Goal: Transaction & Acquisition: Purchase product/service

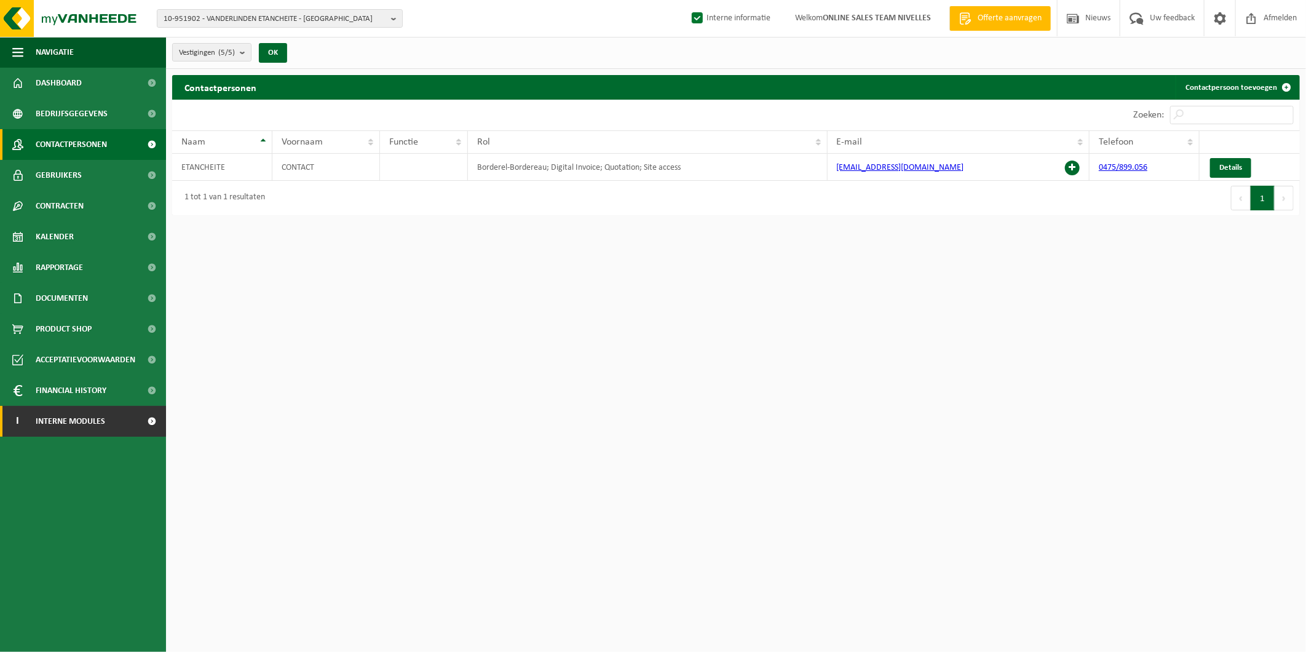
click at [90, 420] on span "Interne modules" at bounding box center [70, 421] width 69 height 31
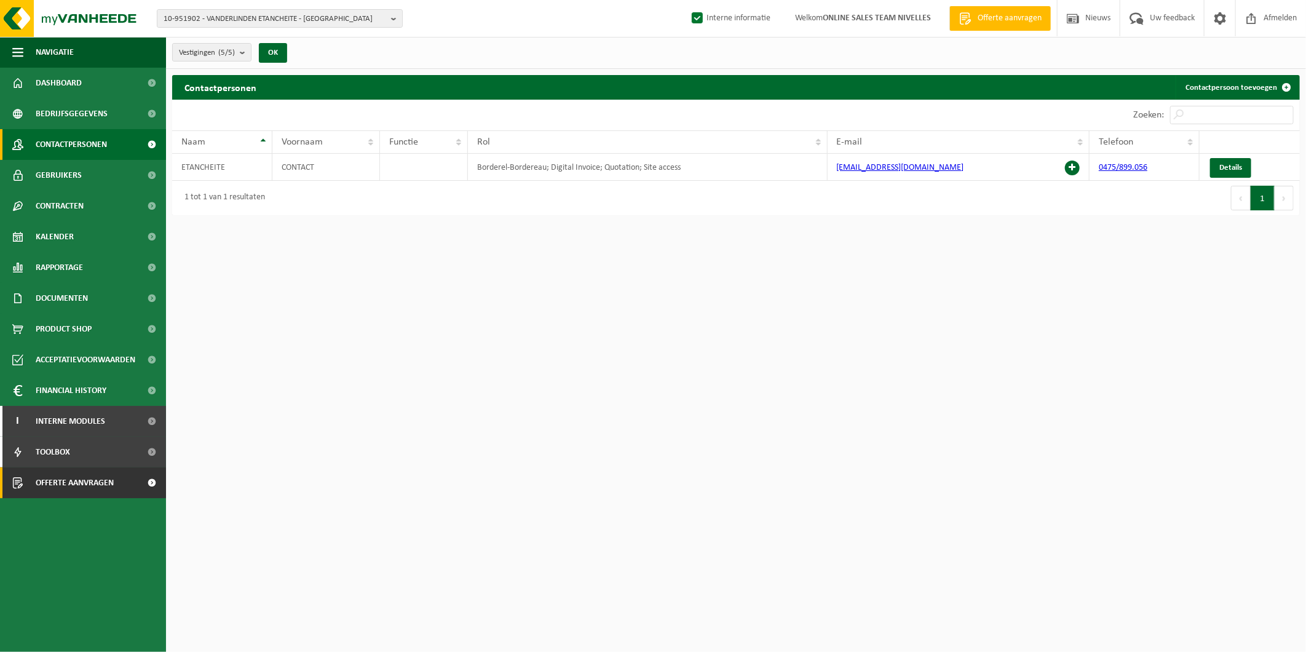
click at [125, 484] on link "Offerte aanvragen" at bounding box center [83, 482] width 166 height 31
click at [144, 486] on span at bounding box center [152, 482] width 28 height 31
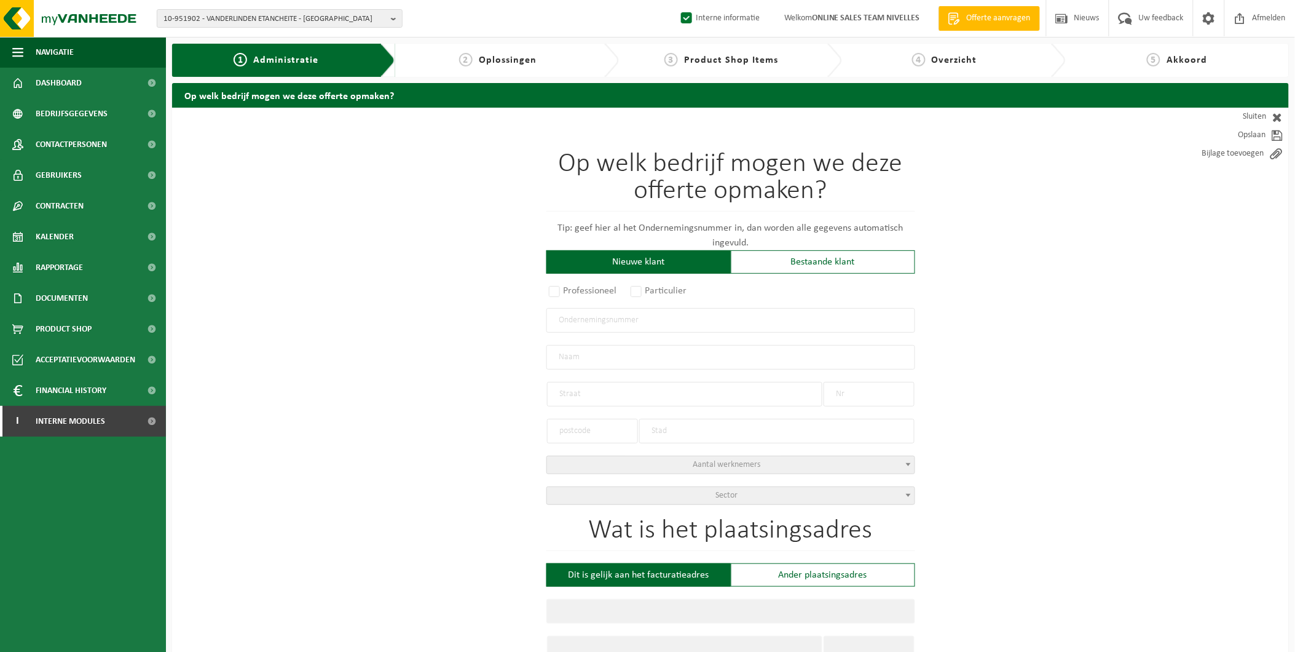
click at [646, 324] on input "text" at bounding box center [730, 320] width 369 height 25
click at [650, 294] on label "Particulier" at bounding box center [659, 290] width 63 height 17
click at [650, 294] on input "Particulier" at bounding box center [652, 292] width 8 height 8
radio input "true"
select select "P"
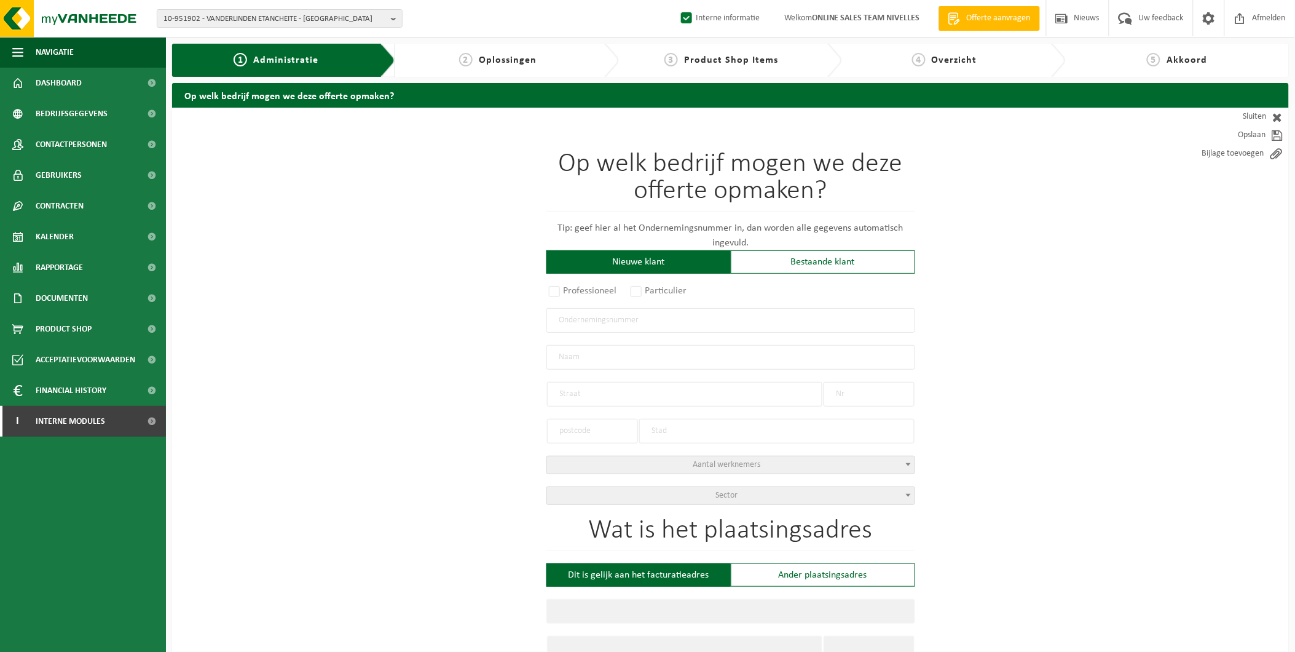
select select "1707"
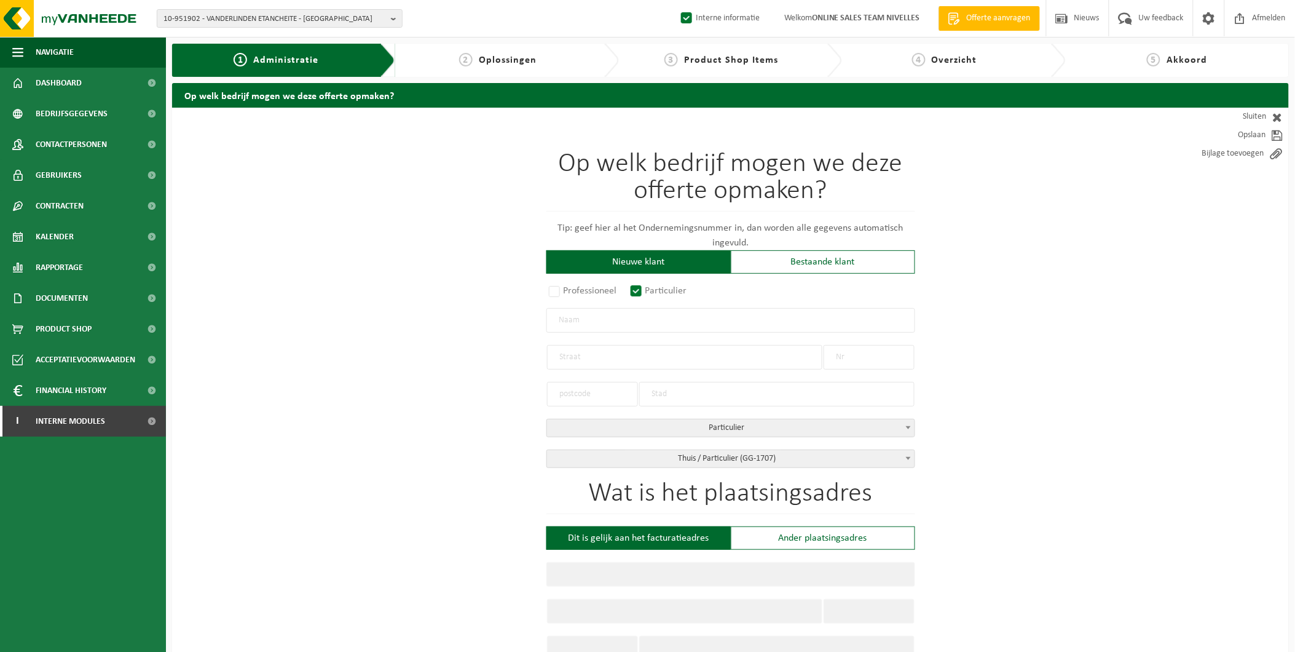
click at [588, 324] on input "text" at bounding box center [730, 320] width 369 height 25
type input "c"
click at [565, 318] on input "kartal Valdett" at bounding box center [730, 320] width 369 height 25
type input "Kartal Valdett"
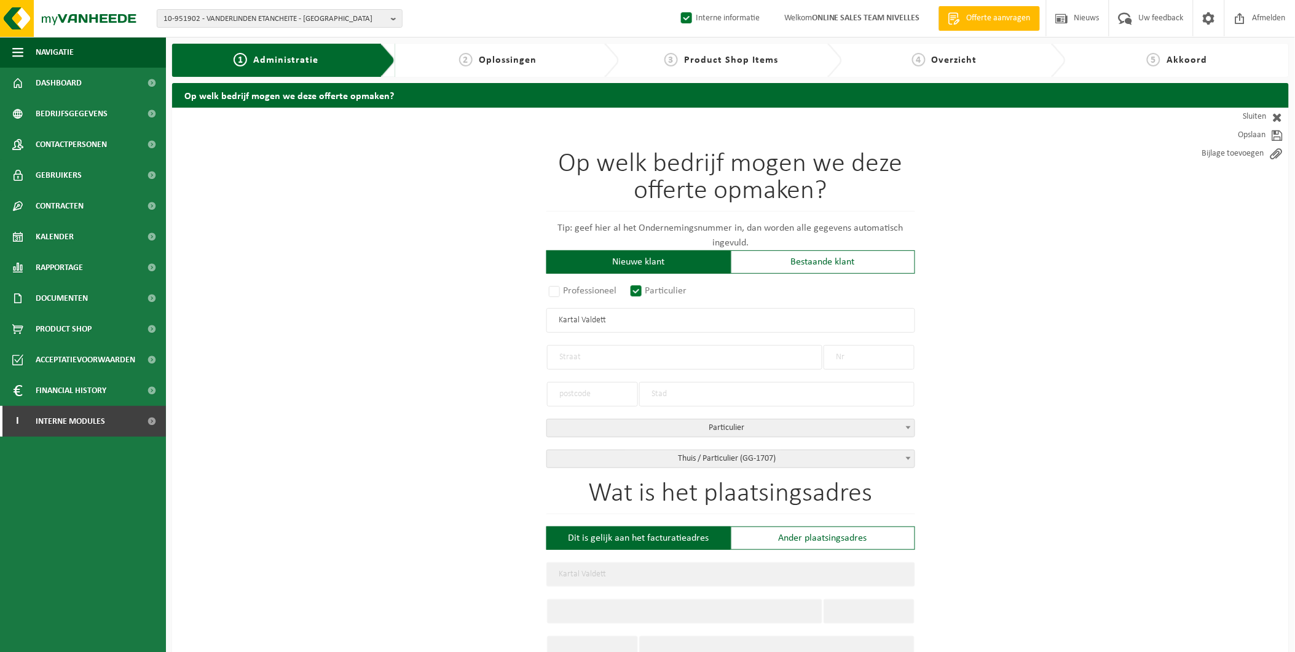
click at [597, 353] on input "text" at bounding box center [684, 357] width 275 height 25
type input "Avenue Fructidor"
type input "26"
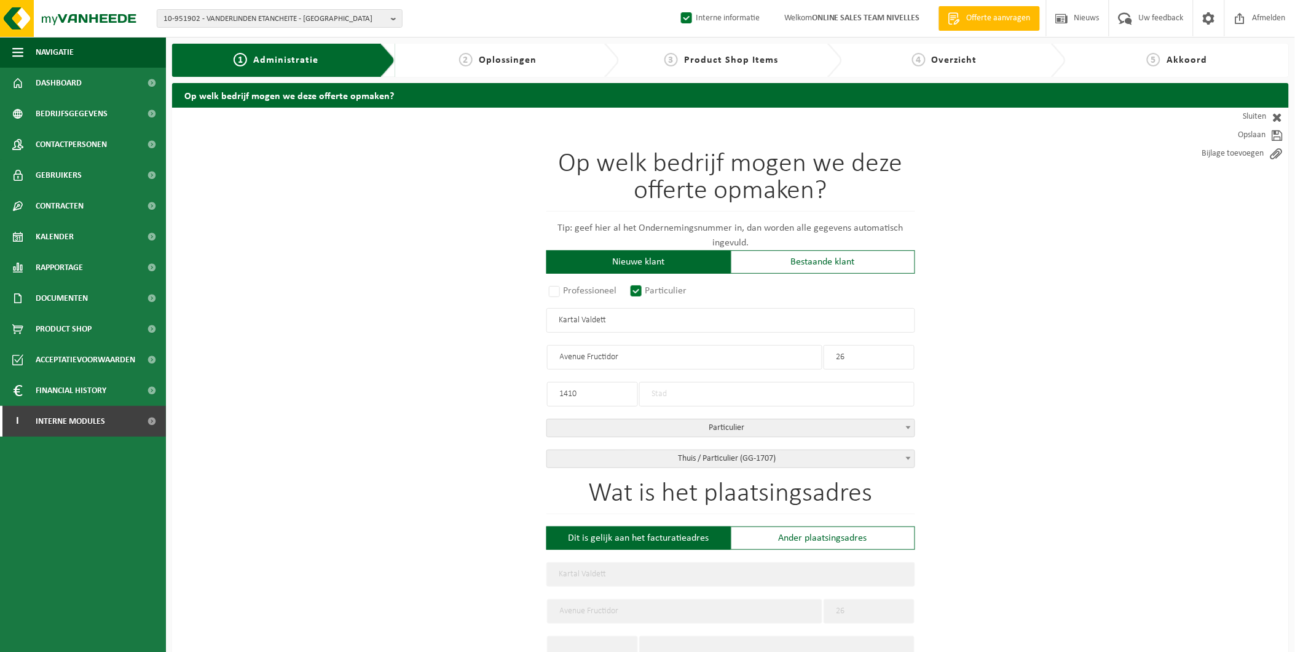
type input "1410"
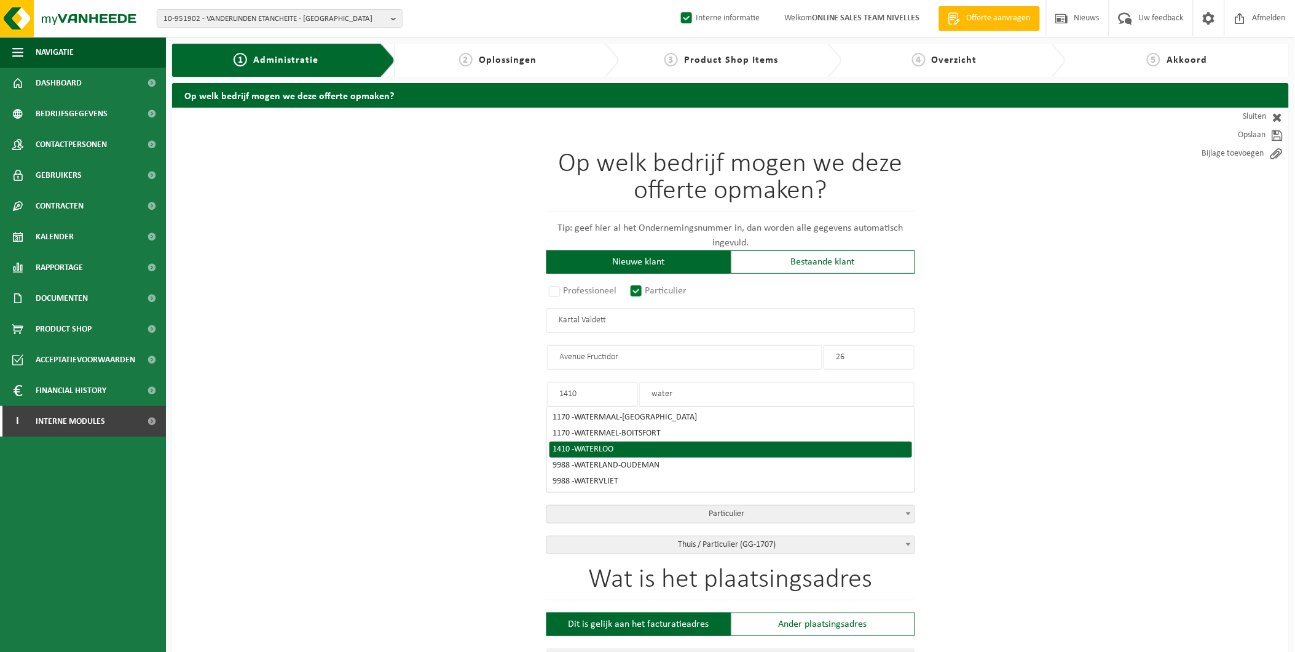
type input "water"
click at [599, 441] on li "1410 - WATERLOO" at bounding box center [730, 449] width 363 height 16
click at [598, 444] on span "WATERLOO" at bounding box center [594, 448] width 39 height 9
type input "WATERLOO"
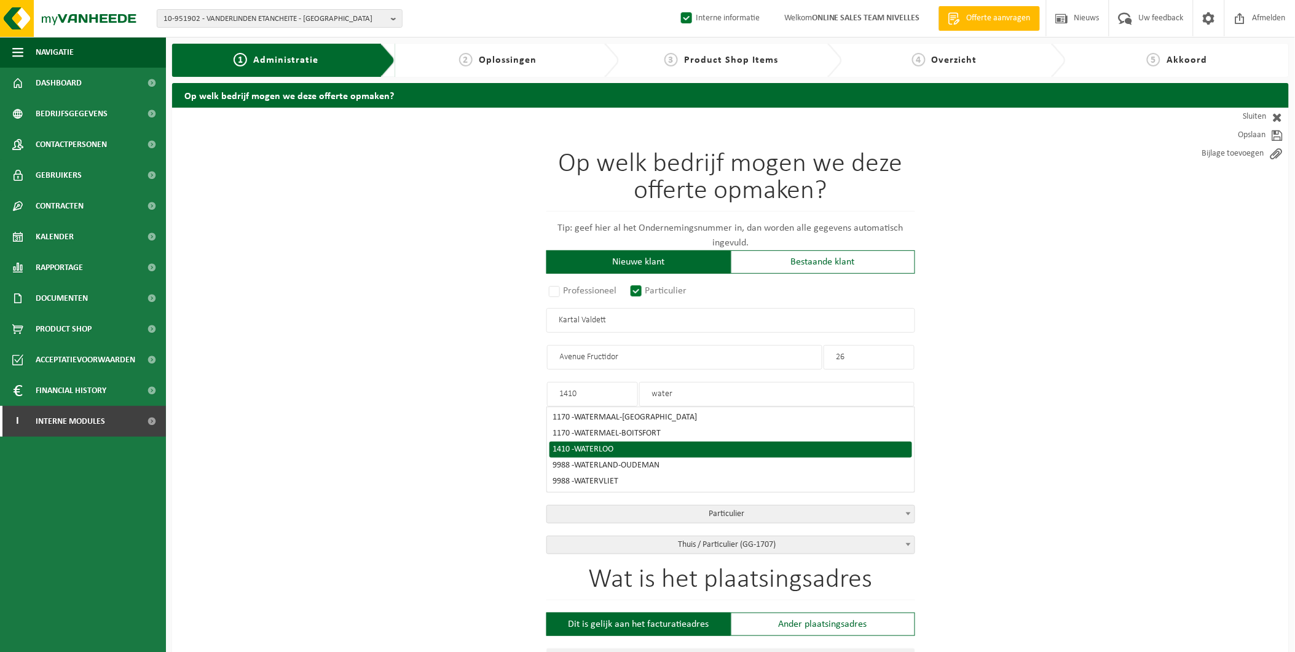
type input "WATERLOO"
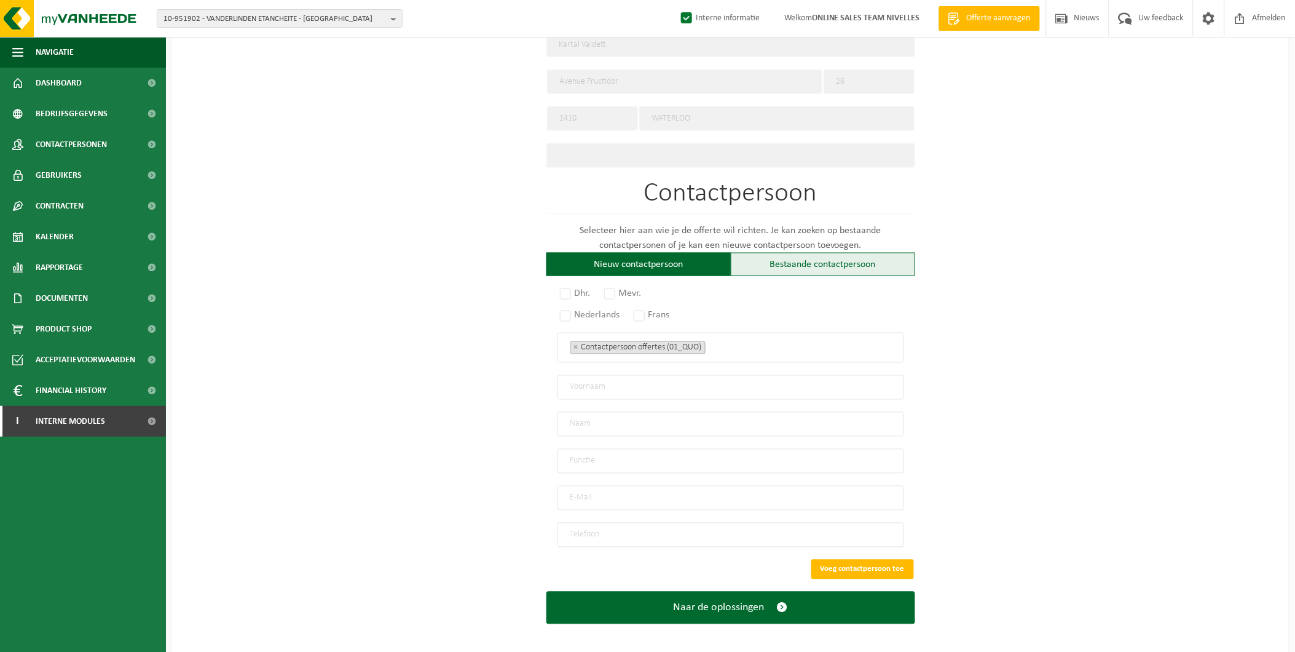
scroll to position [530, 0]
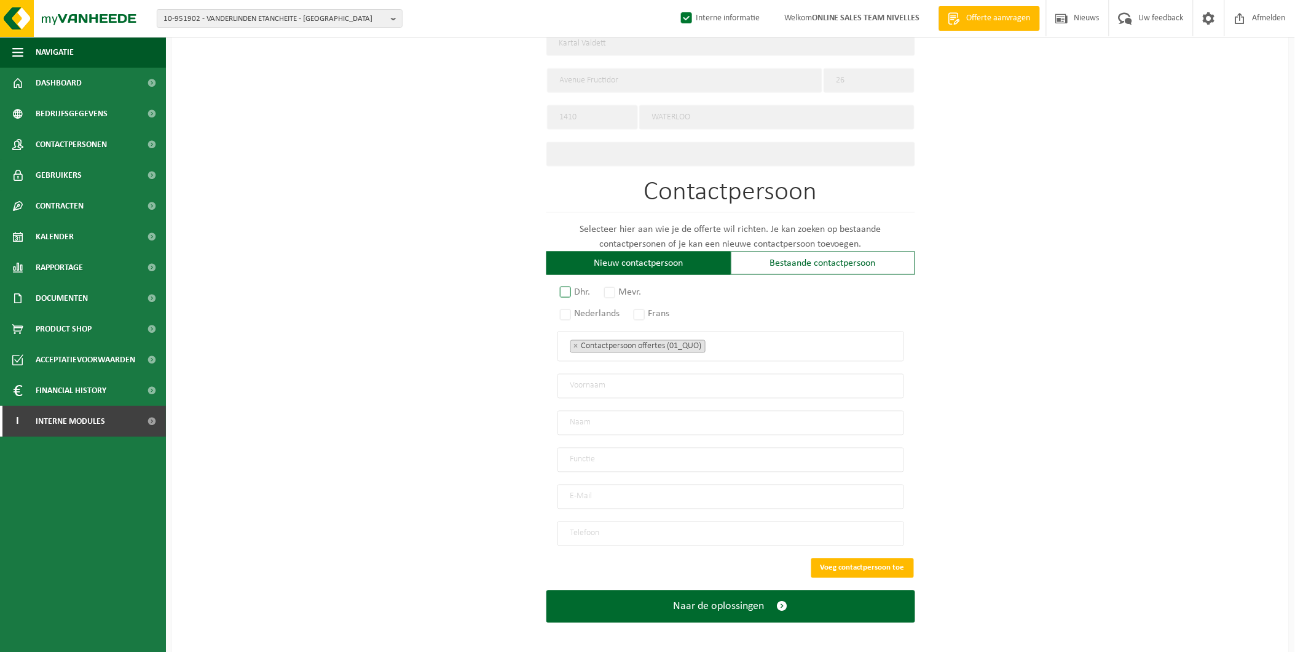
click at [575, 283] on label "Dhr." at bounding box center [575, 291] width 37 height 17
radio input "true"
click at [639, 305] on label "Frans" at bounding box center [652, 313] width 42 height 17
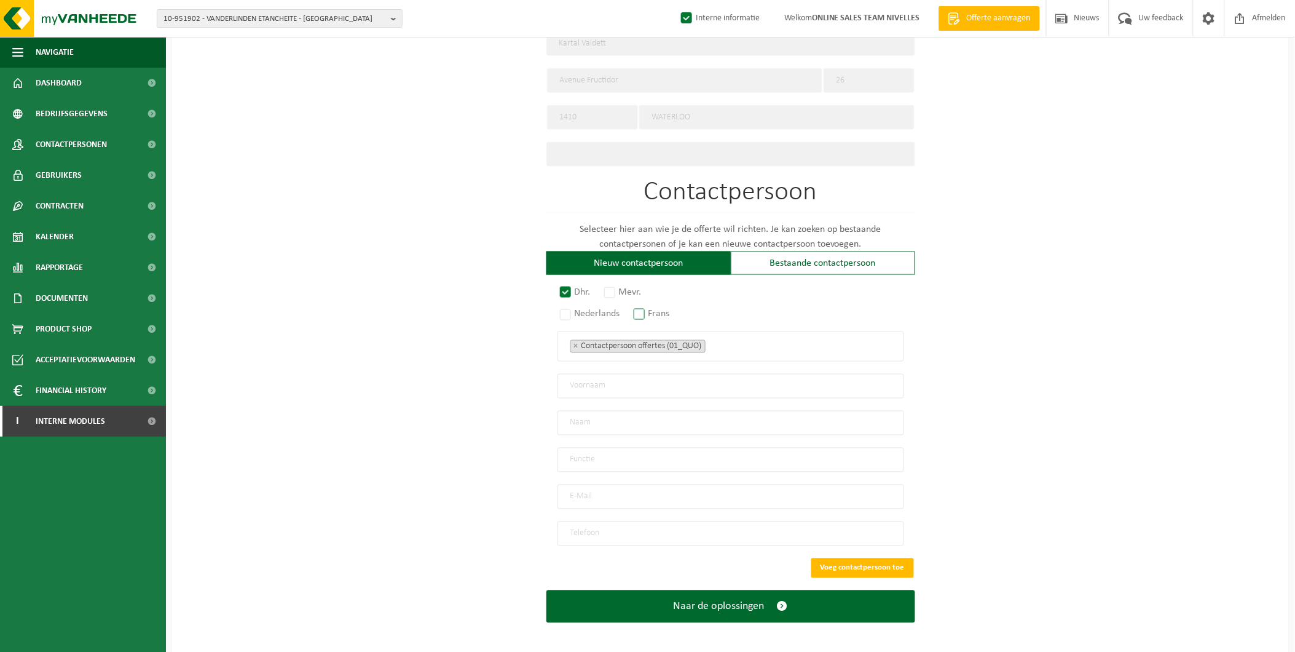
radio input "true"
click at [591, 484] on input "email" at bounding box center [730, 496] width 347 height 25
click at [573, 490] on input "ristem@live.be" at bounding box center [730, 496] width 347 height 25
type input "rustem@live.be"
click at [593, 376] on input "text" at bounding box center [730, 386] width 347 height 25
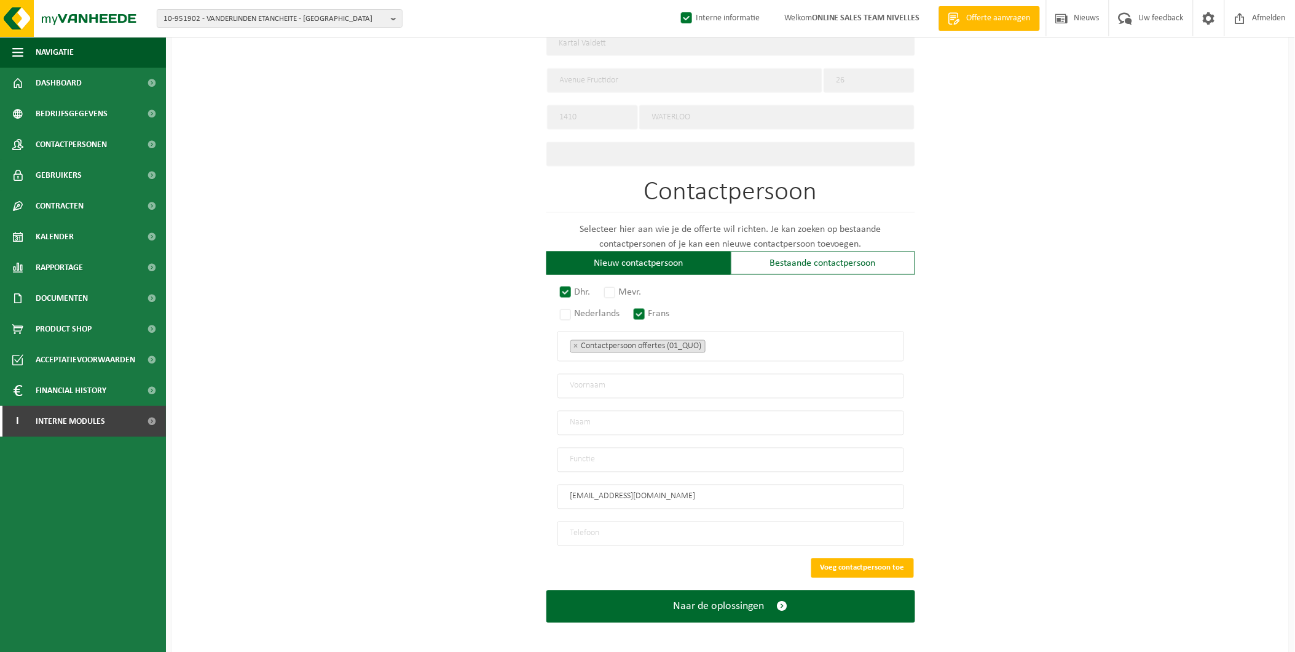
click at [600, 378] on input "text" at bounding box center [730, 386] width 347 height 25
click at [623, 376] on input "text" at bounding box center [730, 386] width 347 height 25
drag, startPoint x: 515, startPoint y: 438, endPoint x: 579, endPoint y: 529, distance: 111.2
click at [515, 438] on div "Op welk bedrijf mogen we deze offerte opmaken? Tip: geef hier al het Ondernemin…" at bounding box center [730, 115] width 1117 height 1076
click at [607, 524] on input "tel" at bounding box center [730, 533] width 347 height 25
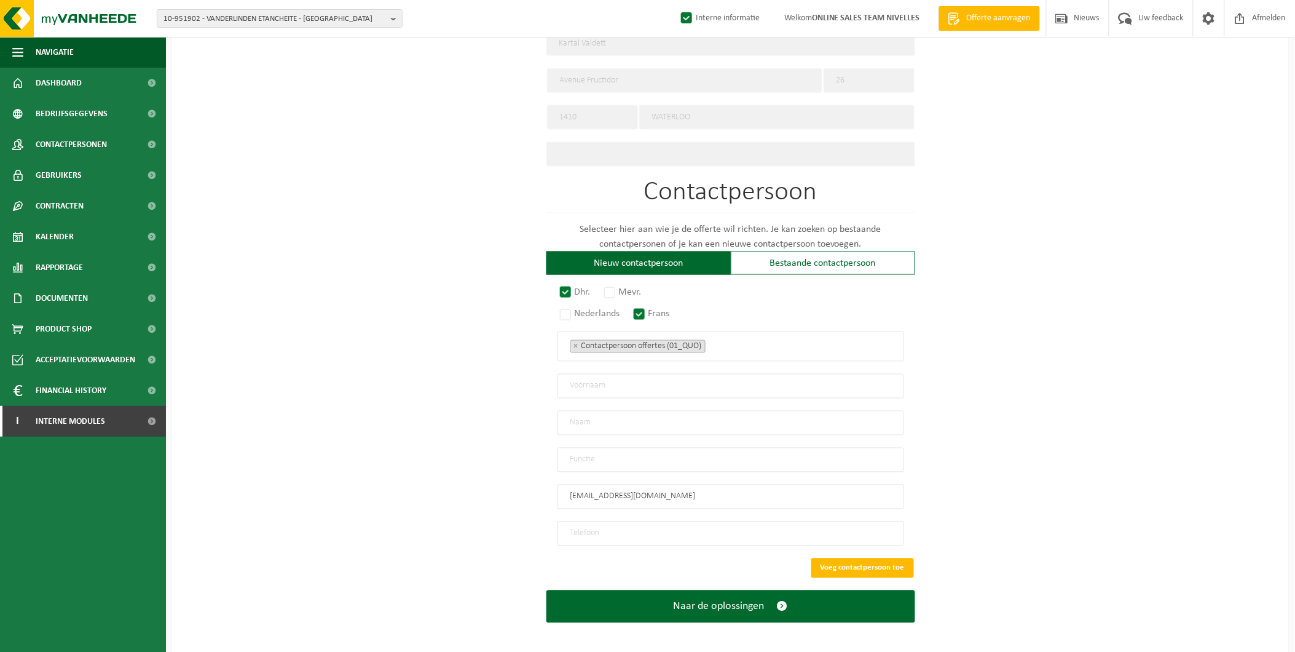
click at [591, 521] on input "tel" at bounding box center [730, 533] width 347 height 25
click at [585, 532] on input "tel" at bounding box center [730, 533] width 347 height 25
type input "+32 484 72 88 38"
click at [589, 384] on input "text" at bounding box center [730, 386] width 347 height 25
click at [621, 374] on input "text" at bounding box center [730, 386] width 347 height 25
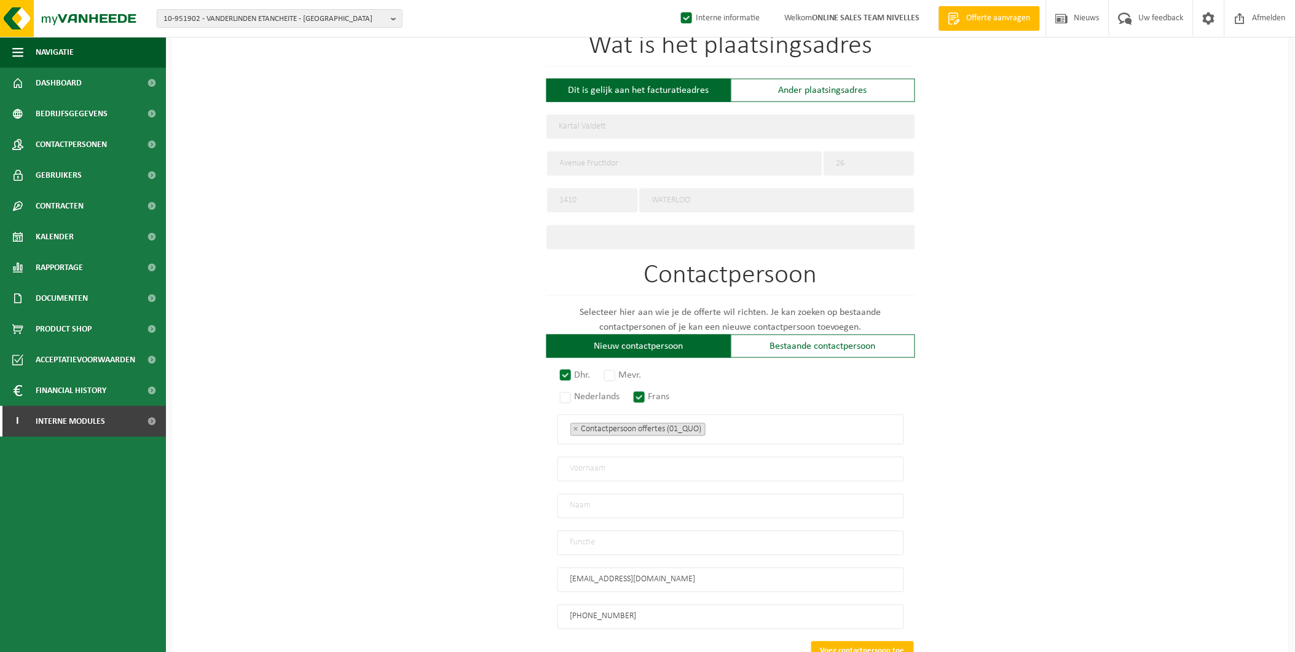
scroll to position [462, 0]
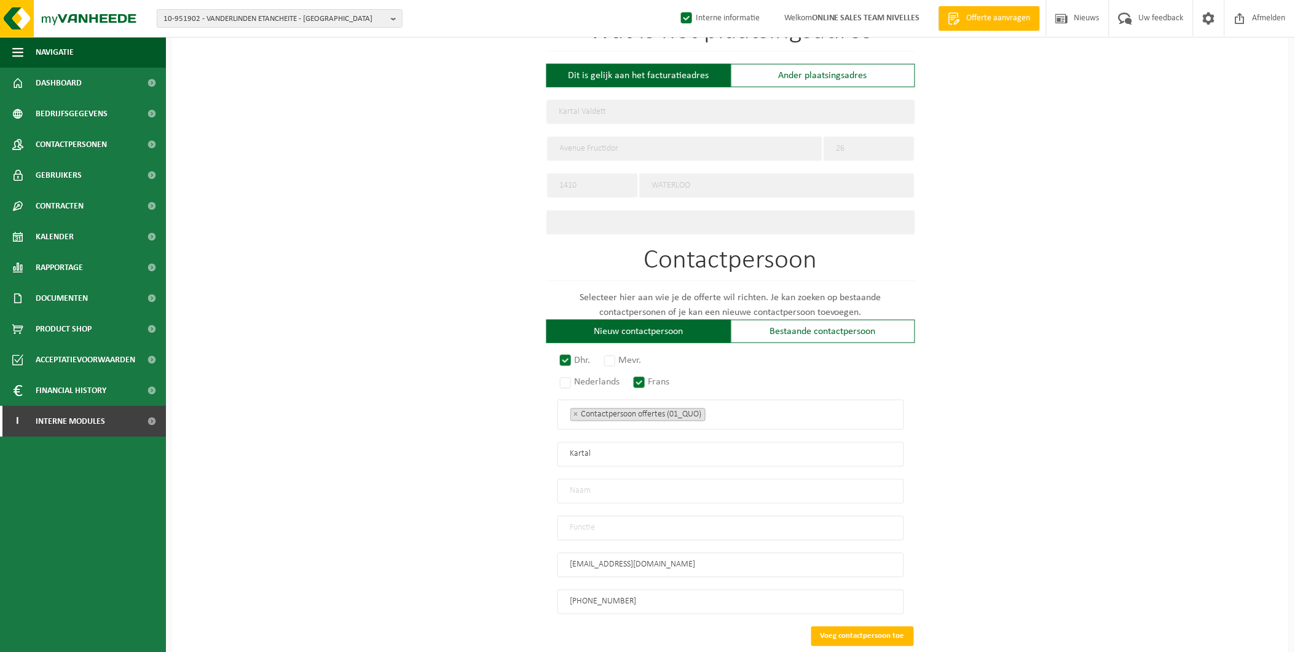
type input "Kartal"
type input "Valdett"
type input "Particulier"
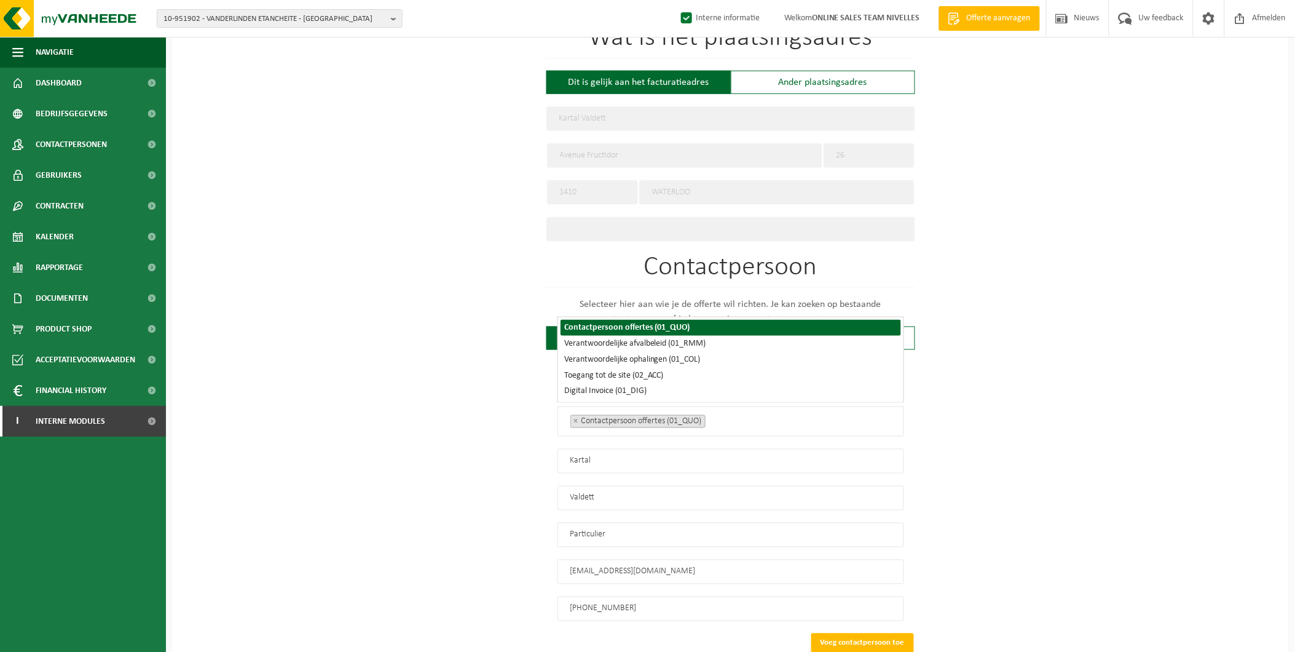
scroll to position [510, 0]
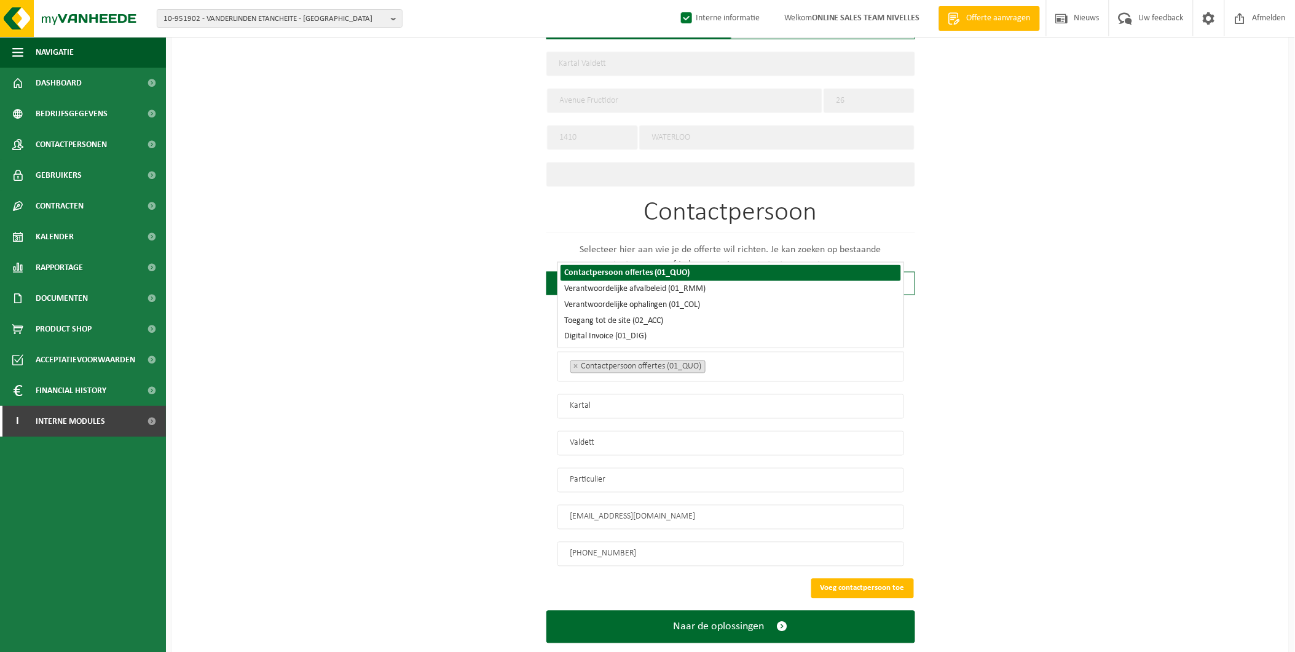
click at [601, 272] on li "Contactpersoon offertes (01_QUO)" at bounding box center [731, 273] width 341 height 16
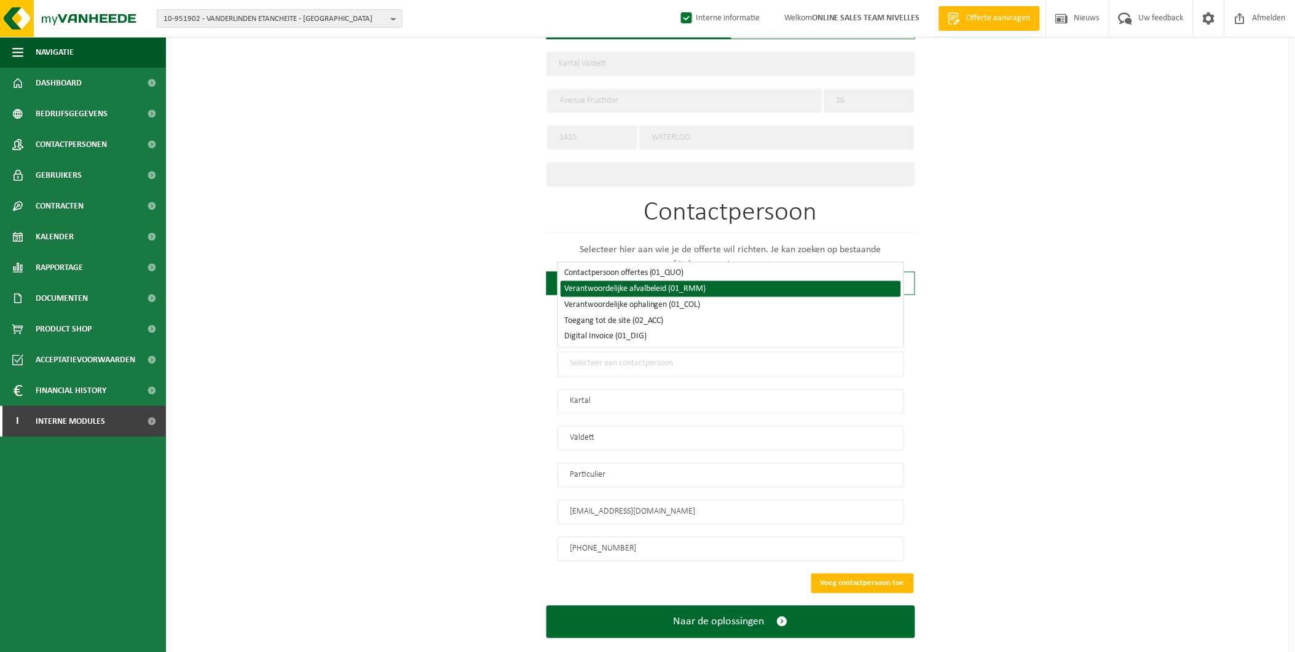
click at [599, 292] on li "Verantwoordelijke afvalbeleid (01_RMM)" at bounding box center [731, 289] width 341 height 16
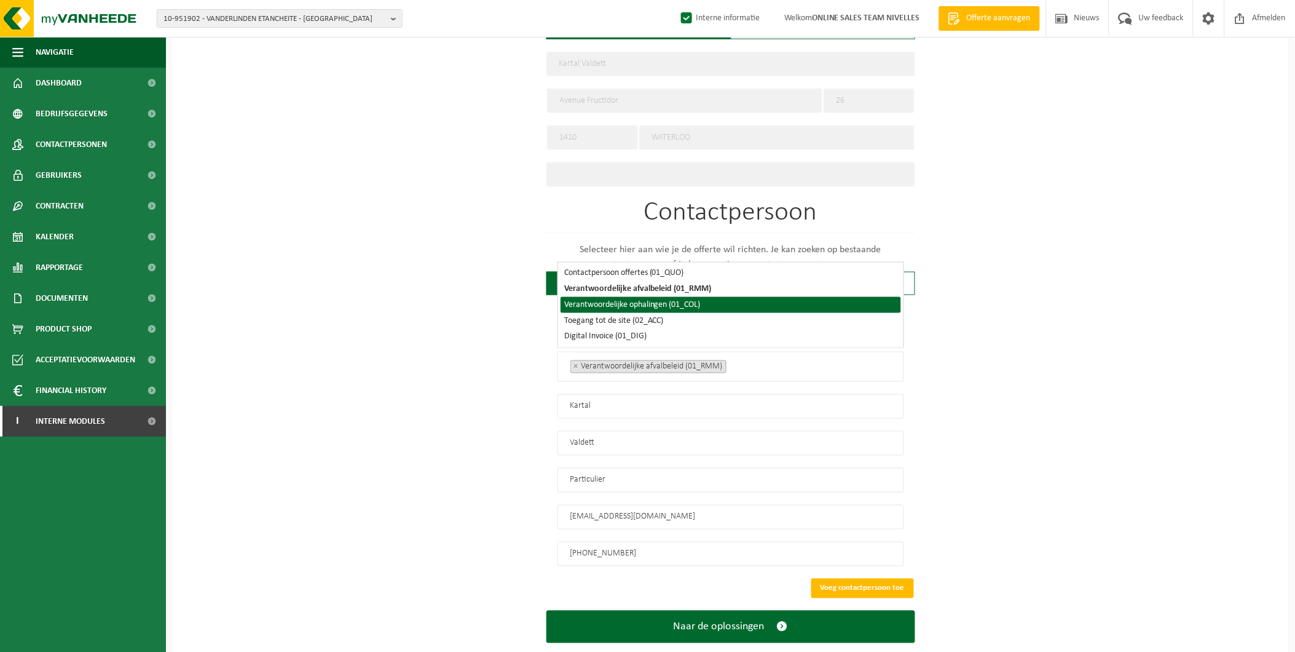
click at [599, 301] on li "Verantwoordelijke ophalingen (01_COL)" at bounding box center [731, 305] width 341 height 16
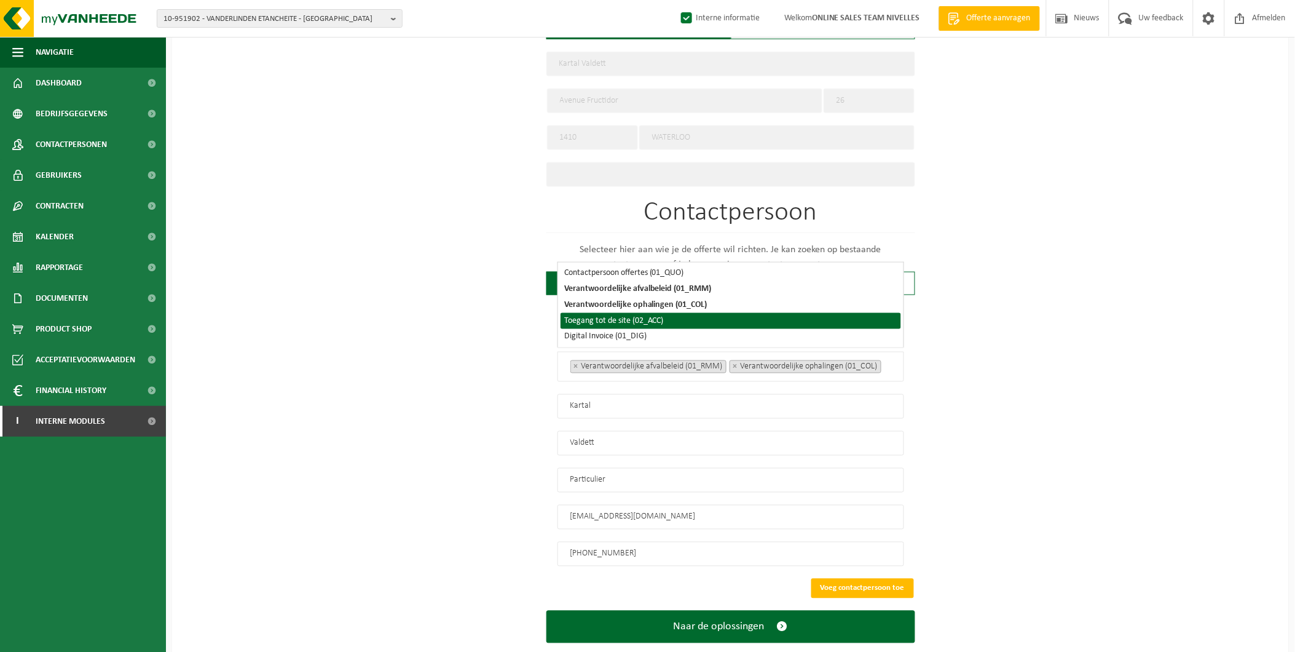
click at [598, 318] on li "Toegang tot de site (02_ACC)" at bounding box center [731, 321] width 341 height 16
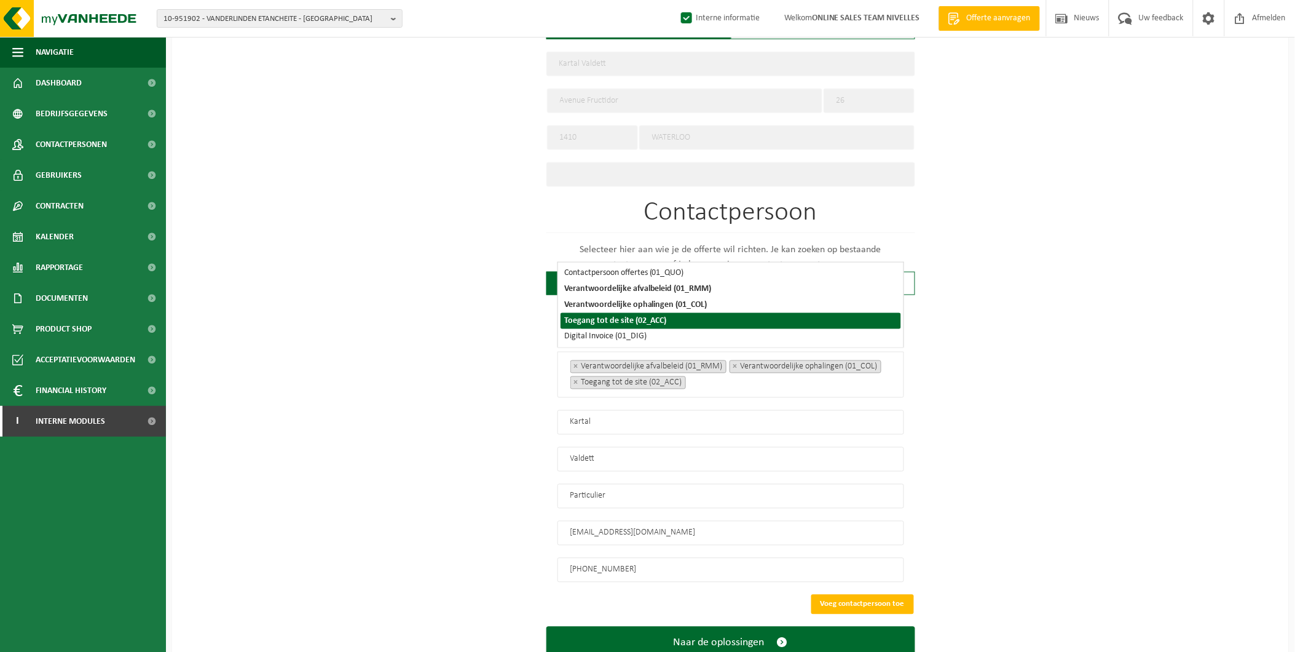
click at [596, 327] on li "Toegang tot de site (02_ACC)" at bounding box center [731, 321] width 341 height 16
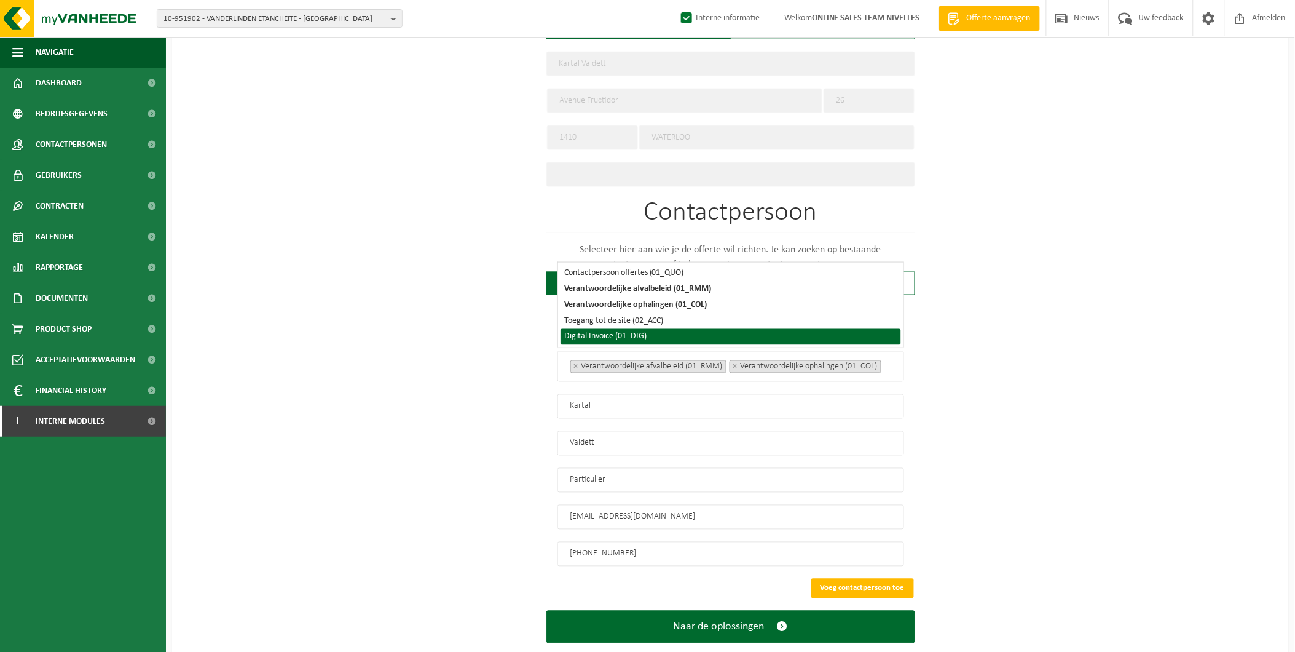
click at [596, 329] on li "Digital Invoice (01_DIG)" at bounding box center [731, 337] width 341 height 16
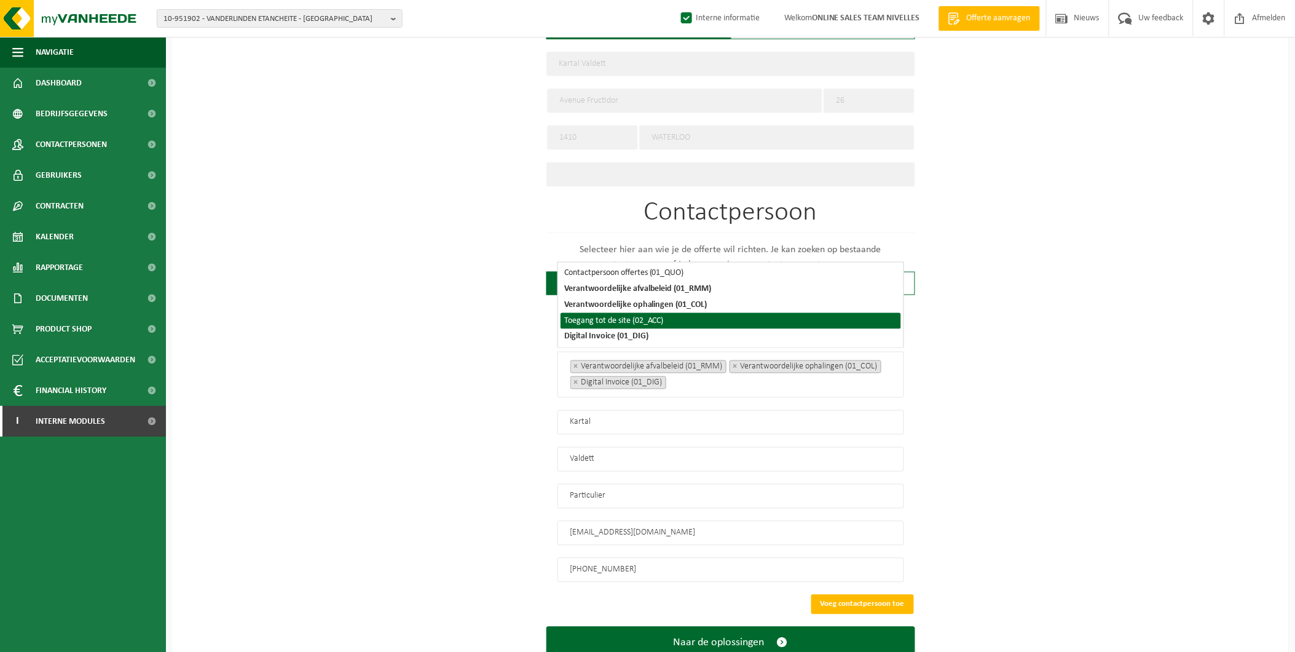
click at [612, 318] on li "Toegang tot de site (02_ACC)" at bounding box center [731, 321] width 341 height 16
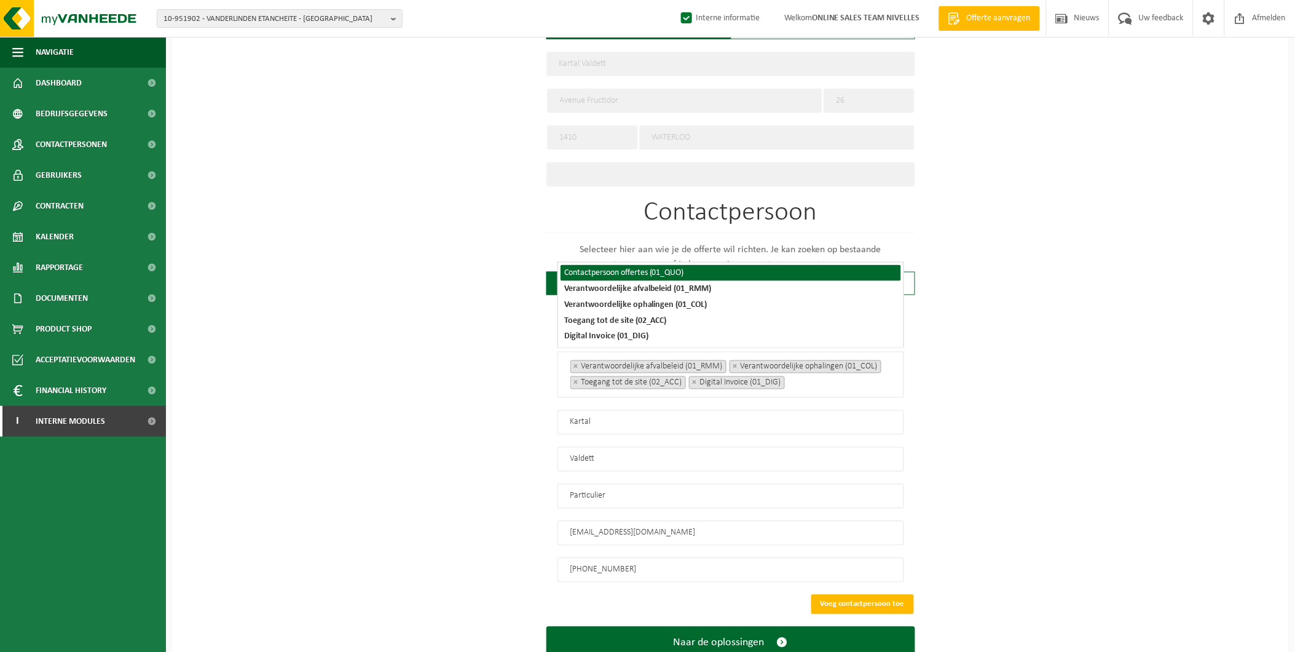
click at [728, 274] on li "Contactpersoon offertes (01_QUO)" at bounding box center [731, 273] width 341 height 16
select select "01_QUO"
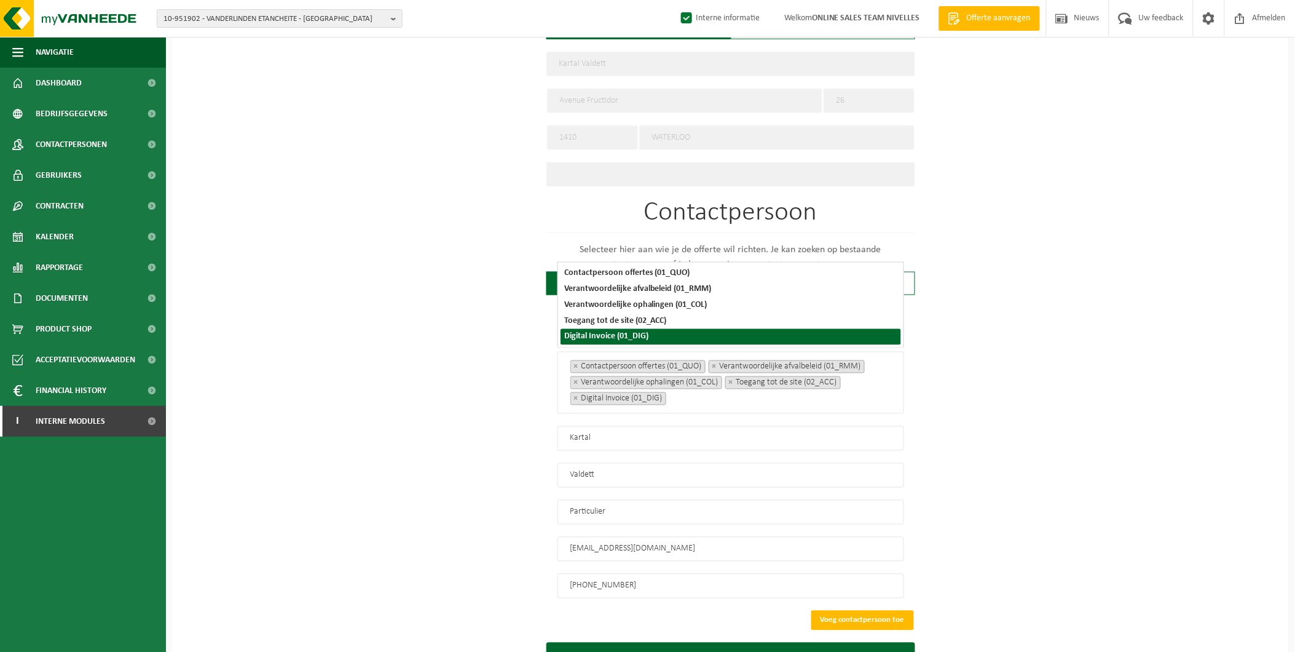
click at [1036, 416] on div "Op welk bedrijf mogen we deze offerte opmaken? Tip: geef hier al het Ondernemin…" at bounding box center [730, 151] width 1117 height 1108
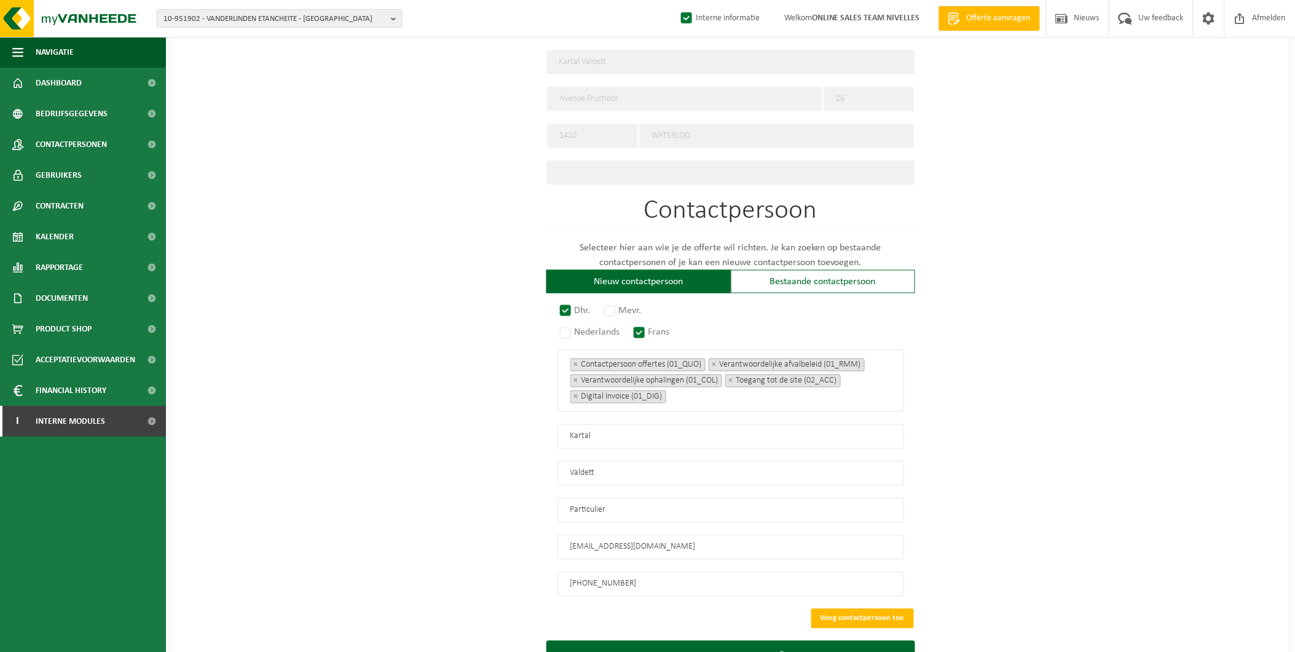
scroll to position [562, 0]
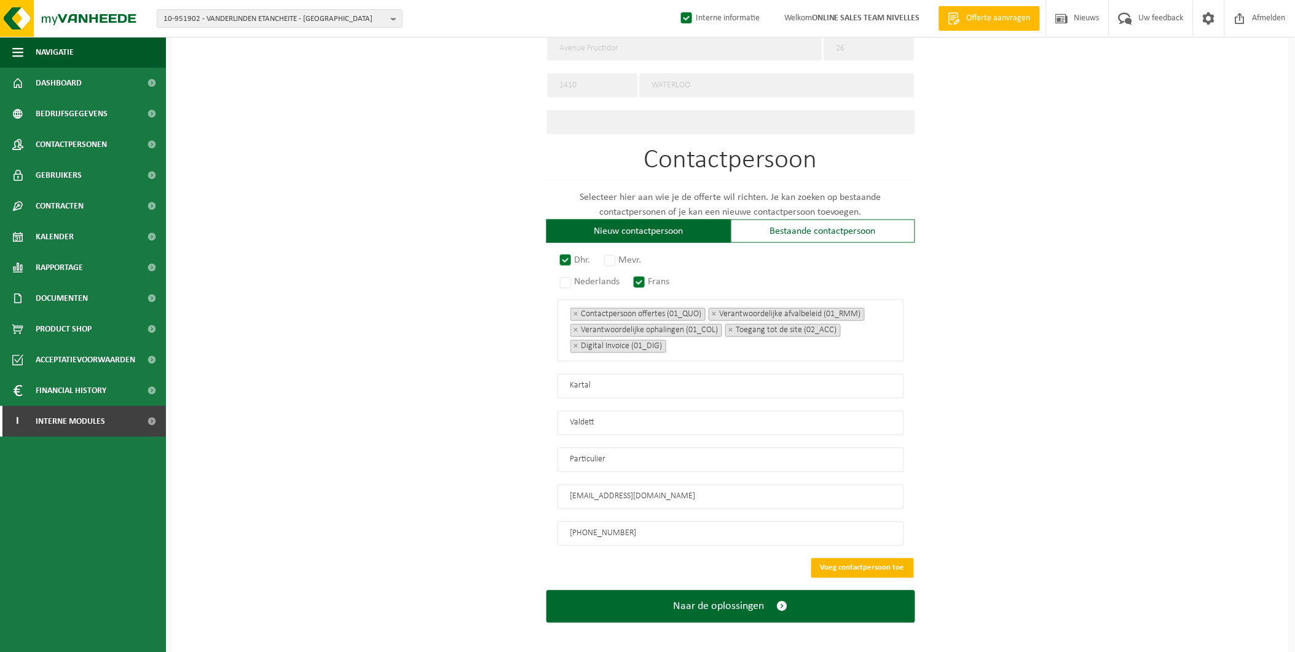
click at [870, 558] on button "Voeg contactpersoon toe" at bounding box center [862, 568] width 103 height 20
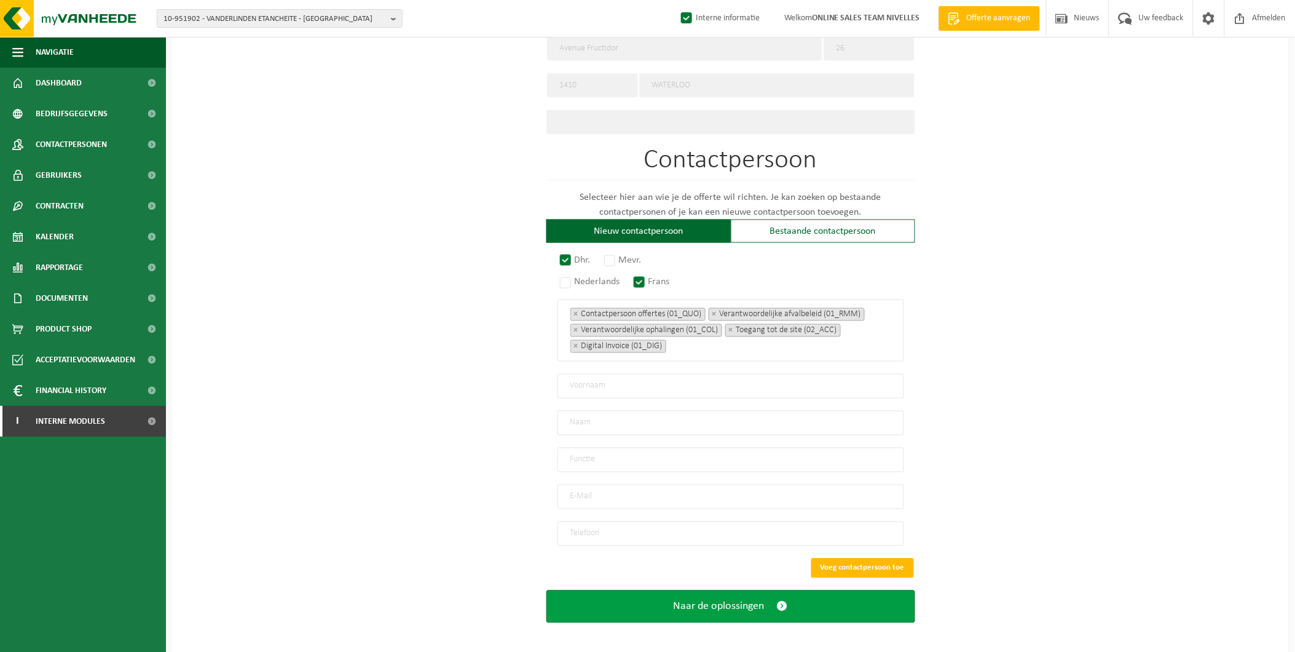
scroll to position [320, 0]
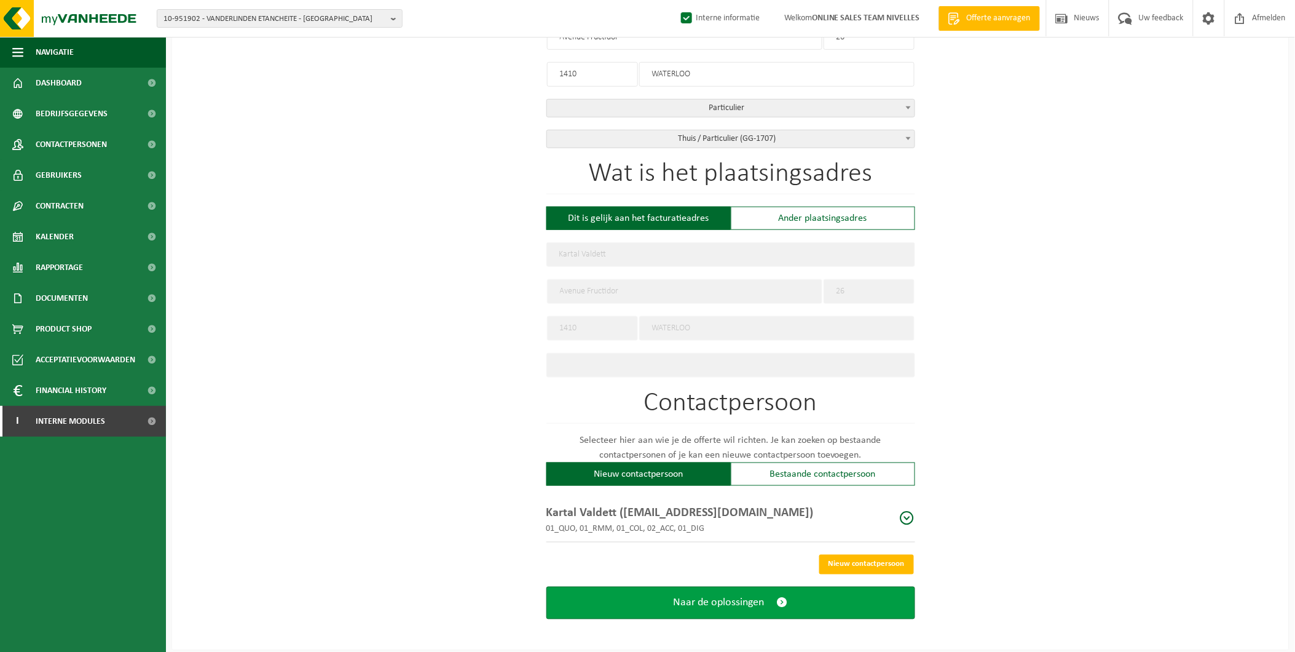
click at [744, 596] on span "Naar de oplossingen" at bounding box center [719, 602] width 91 height 13
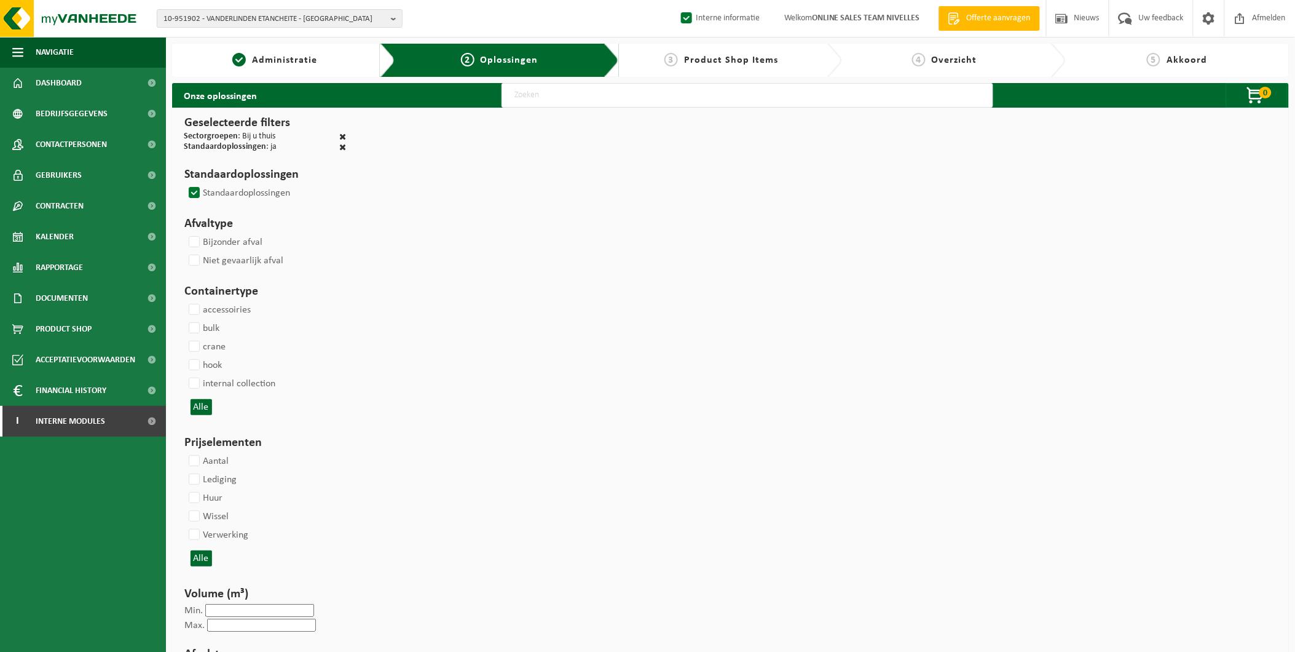
click at [567, 90] on input "text" at bounding box center [748, 95] width 492 height 25
type input "000291"
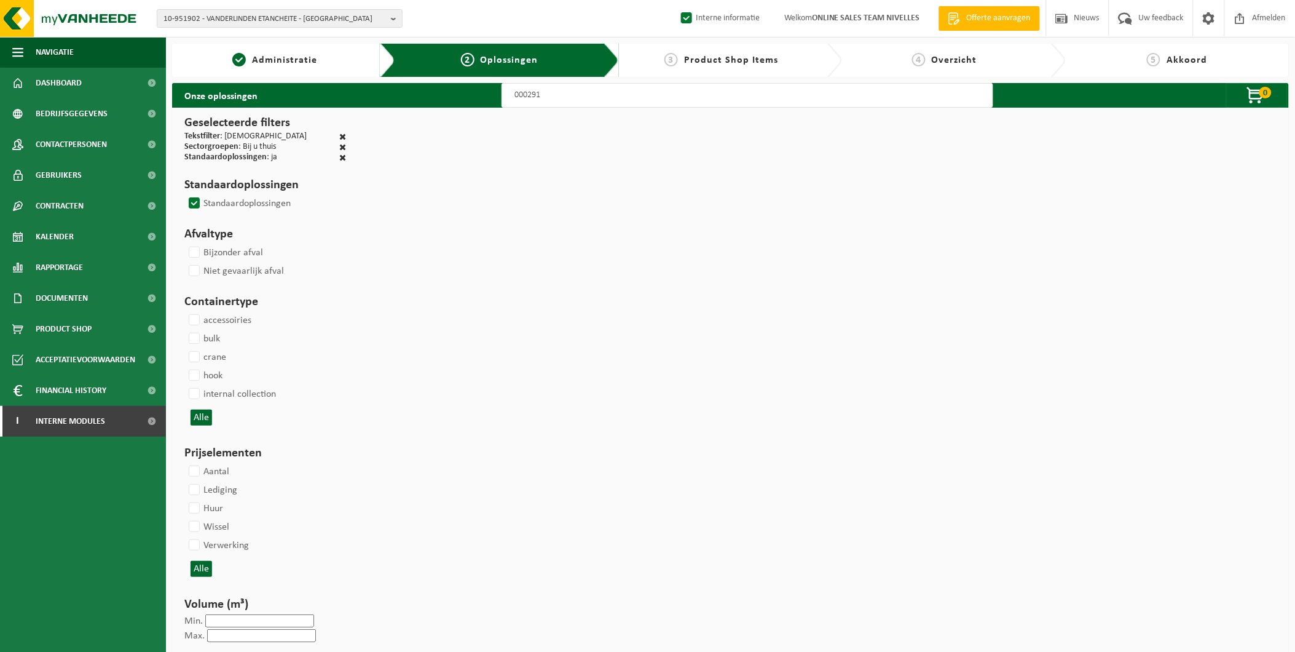
select select
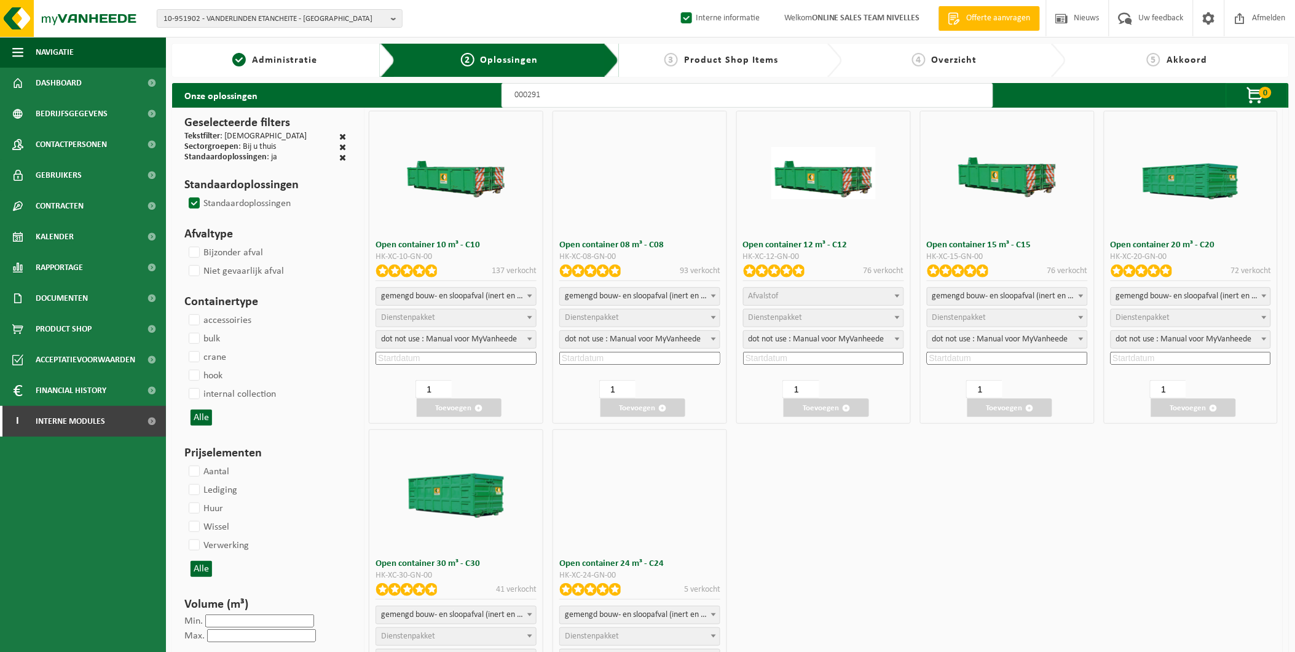
select select
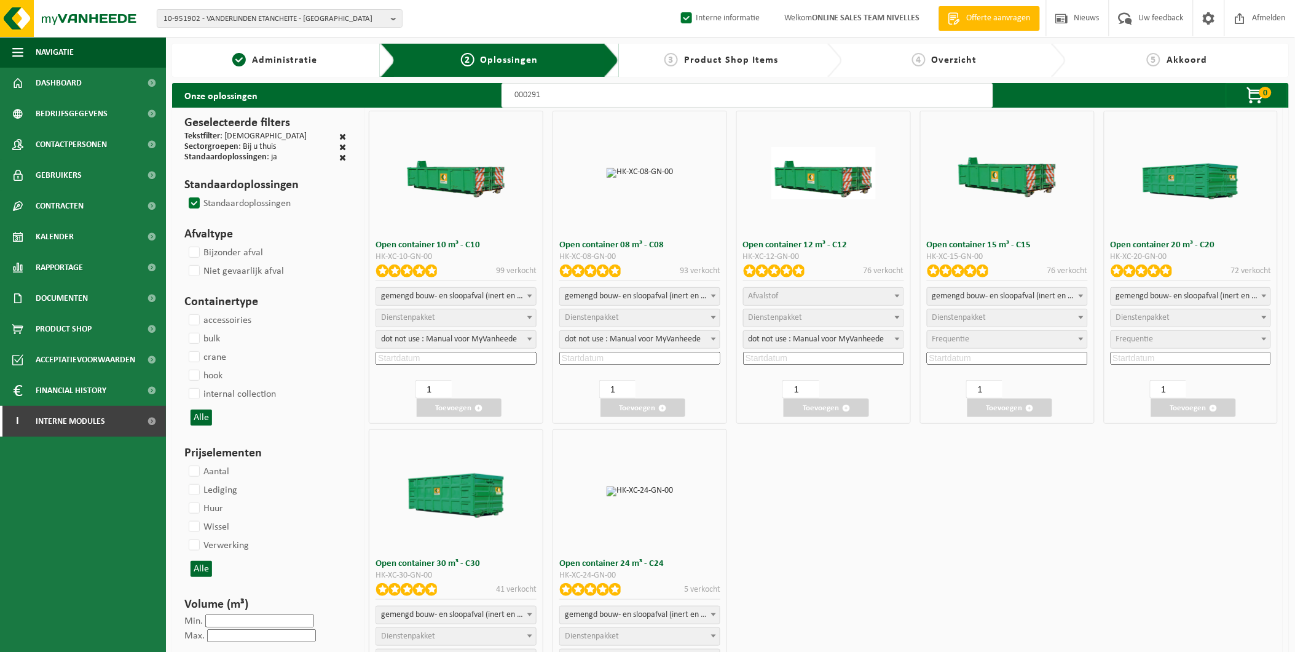
select select "197"
select select
select select "197"
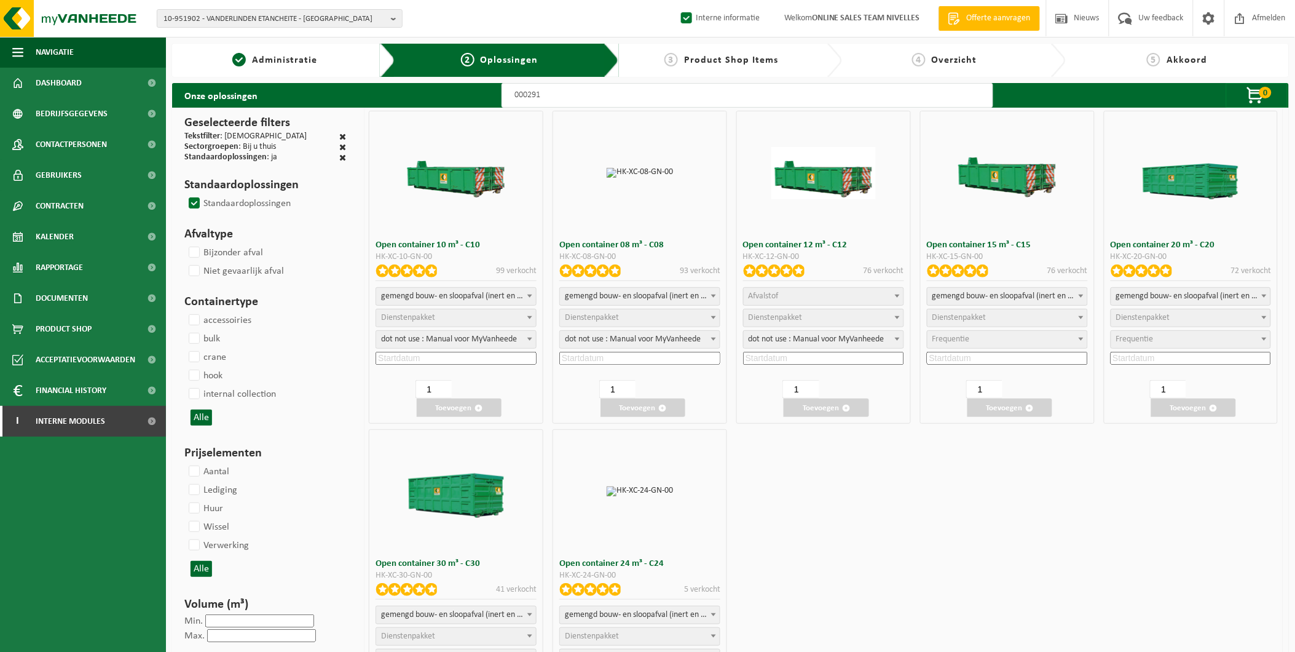
select select
select select "197"
select select
select select "25"
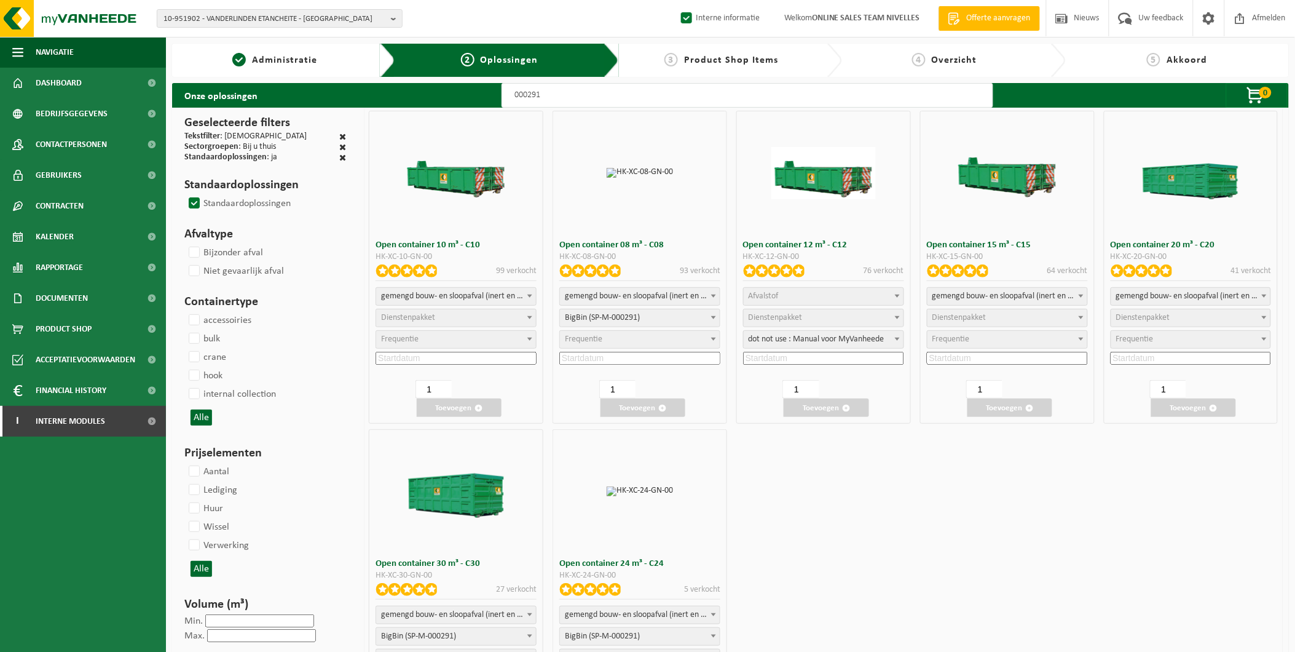
select select "25"
click at [985, 315] on span "Dienstenpakket" at bounding box center [959, 317] width 54 height 9
select select "197"
select select "25"
click at [961, 352] on input at bounding box center [1007, 358] width 161 height 13
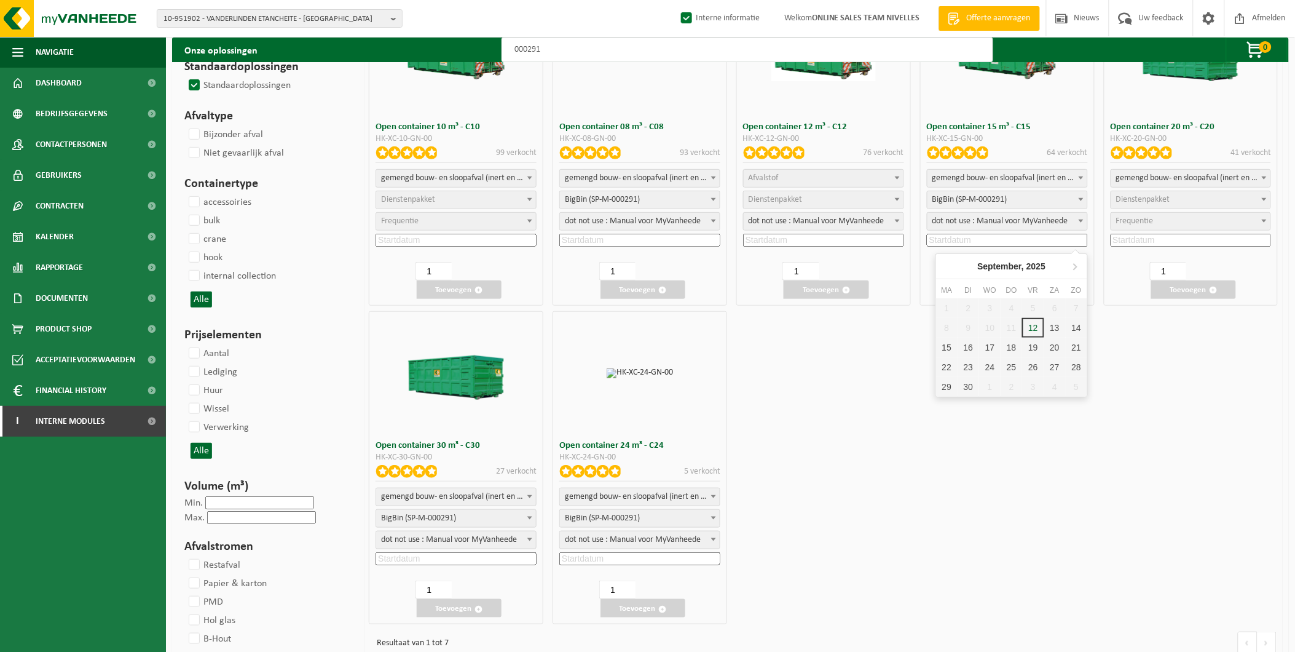
scroll to position [136, 0]
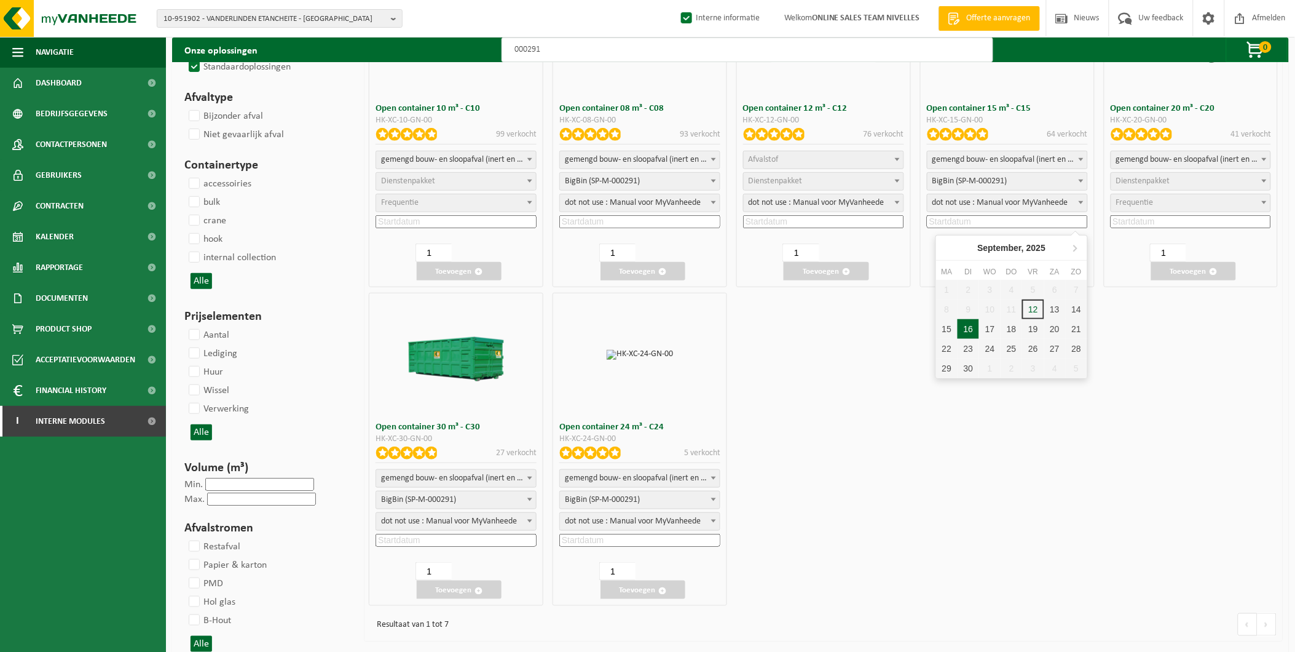
click at [967, 326] on div "16" at bounding box center [969, 329] width 22 height 20
type input "2025-09-16"
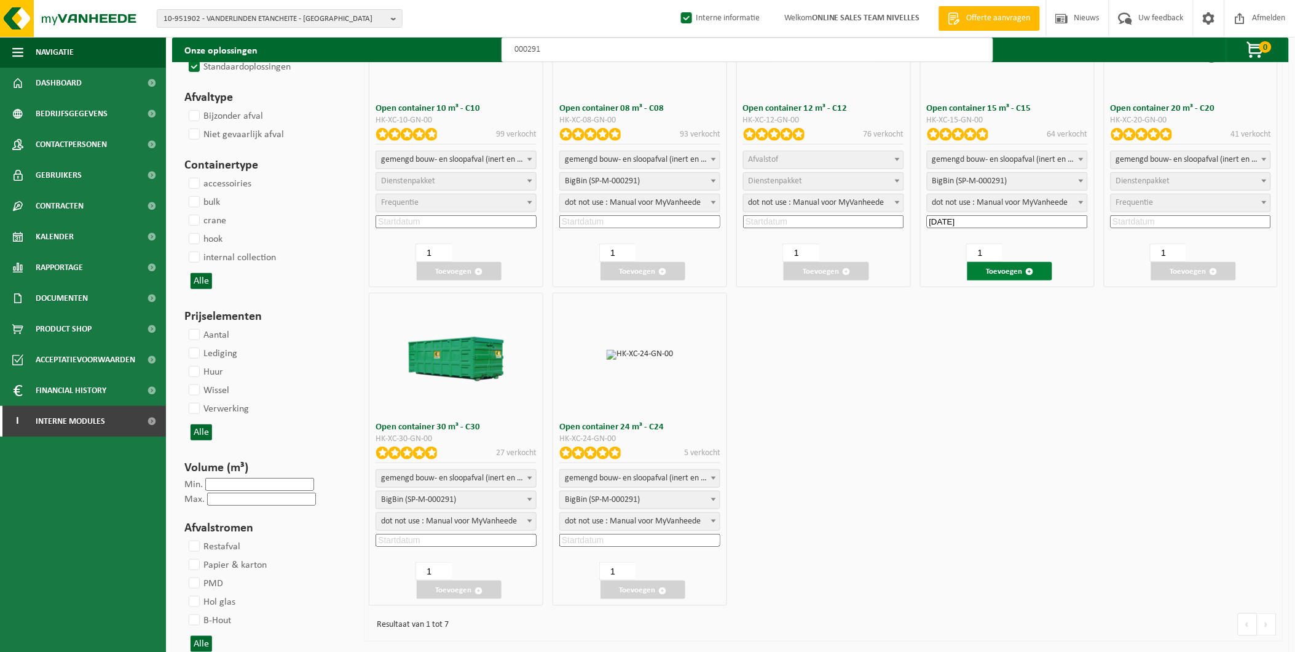
click at [1010, 265] on button "Toevoegen" at bounding box center [1009, 271] width 85 height 18
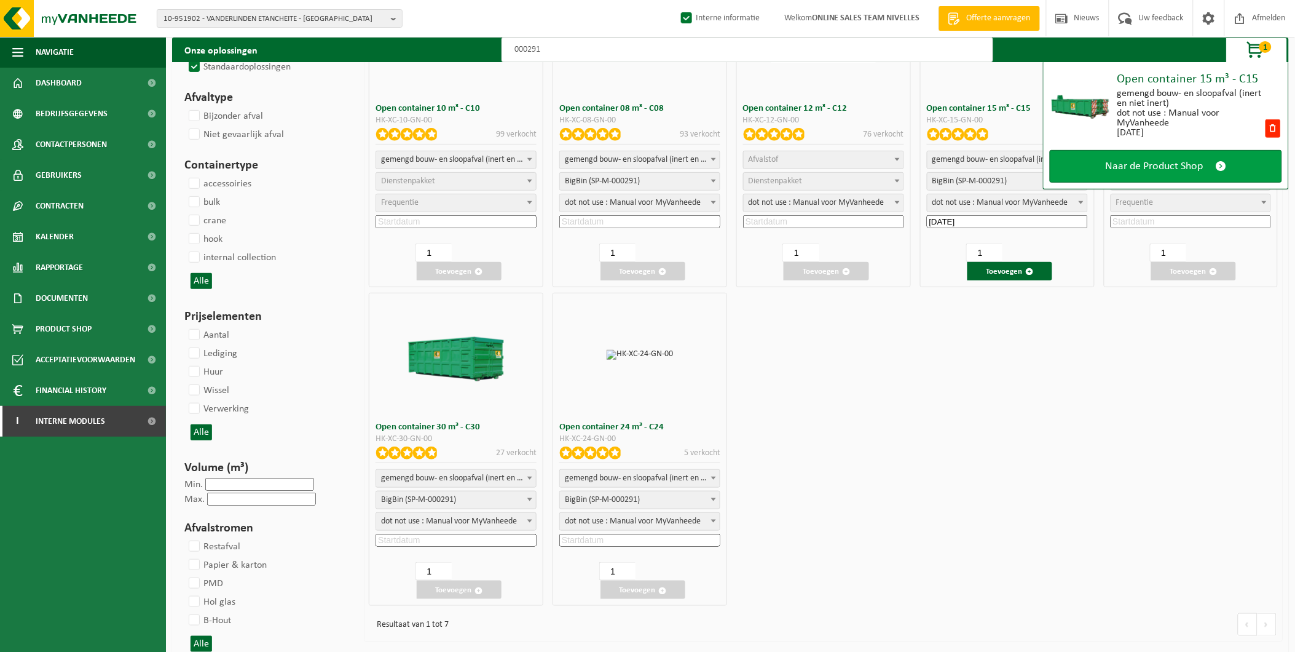
click at [1134, 167] on span "Naar de Product Shop" at bounding box center [1155, 166] width 98 height 13
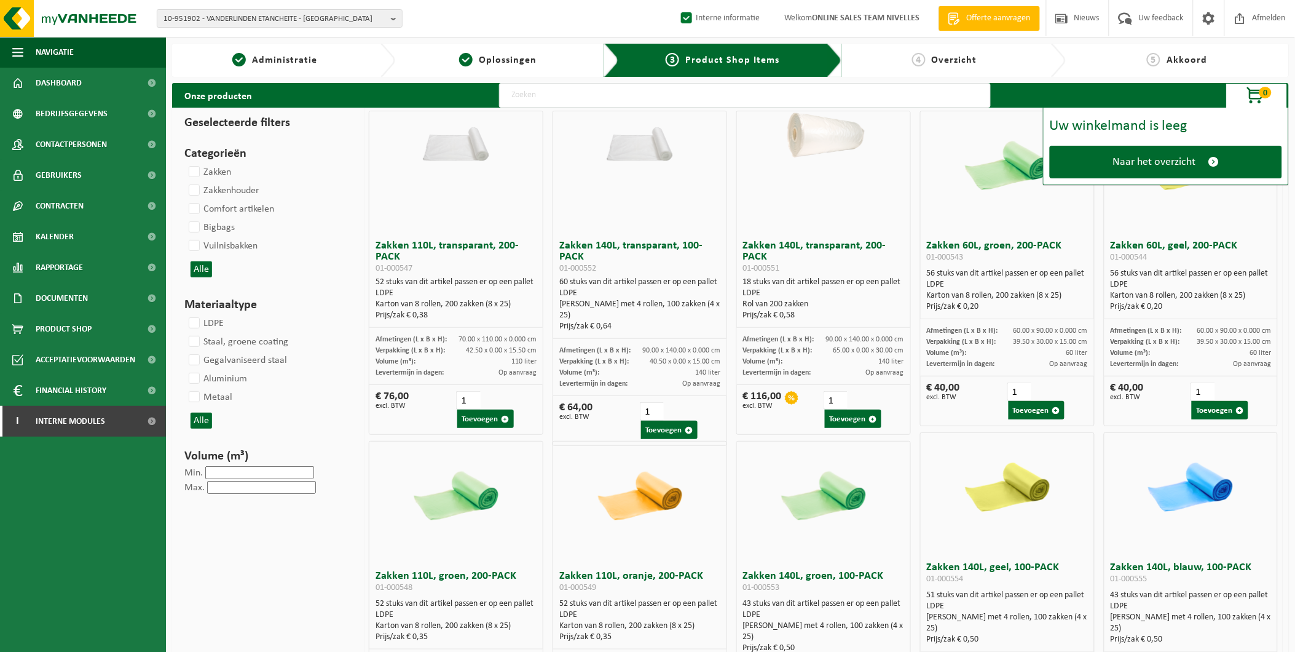
click at [1171, 156] on span "Naar het overzicht" at bounding box center [1154, 162] width 83 height 13
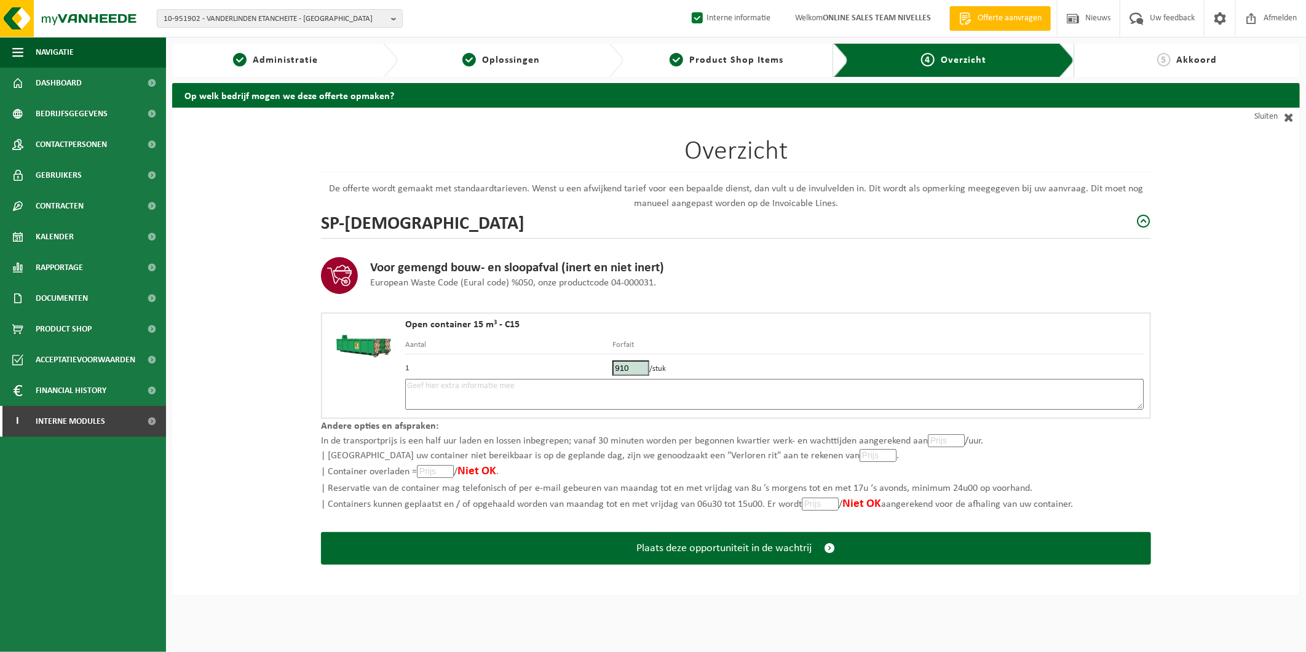
click at [435, 398] on textarea at bounding box center [774, 394] width 738 height 31
click at [758, 385] on textarea "Placement 16/09 - matin + Pick-up 17/09 après-midi - placer dans l'allée de gar…" at bounding box center [774, 394] width 738 height 31
click at [886, 386] on textarea "Placement 16/09 - matin + Pick-up 17/09 après-midi - placer dans l'allée de gar…" at bounding box center [774, 394] width 738 height 31
drag, startPoint x: 1266, startPoint y: 425, endPoint x: 1045, endPoint y: 427, distance: 221.3
click at [1265, 425] on div "Overzicht De offerte wordt gemaakt met standaardtarieven. Wenst u een afwijkend…" at bounding box center [735, 351] width 1127 height 487
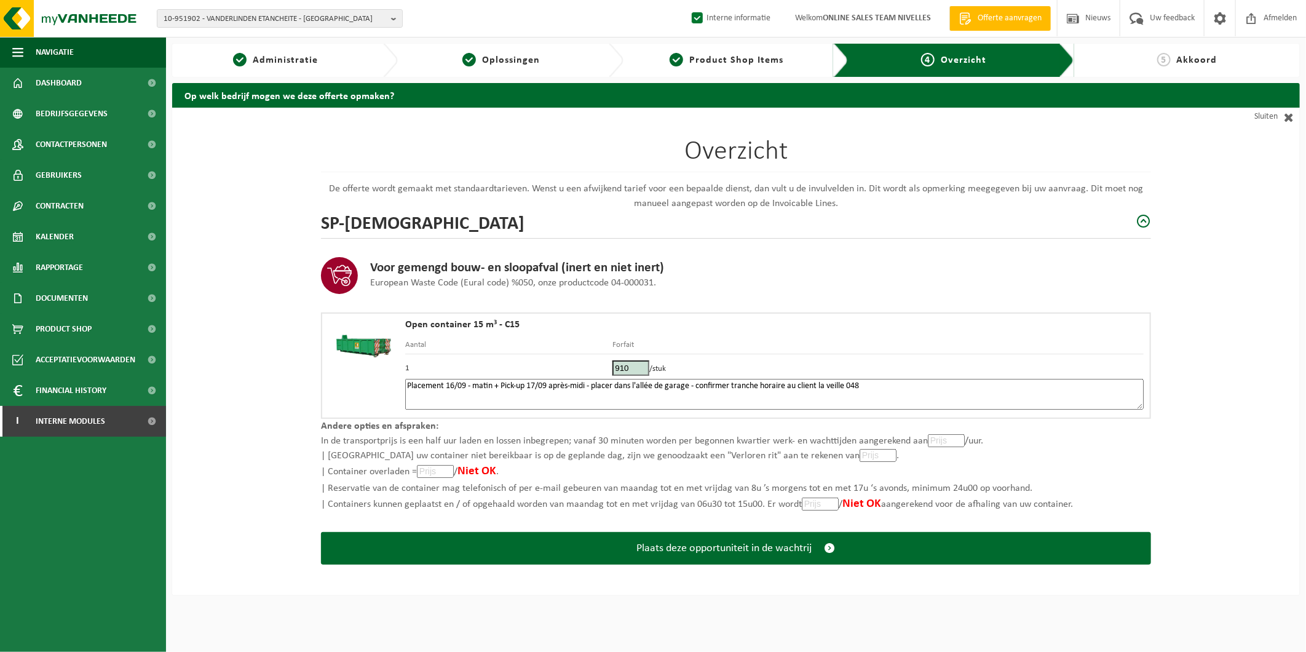
drag, startPoint x: 880, startPoint y: 385, endPoint x: 852, endPoint y: 385, distance: 28.3
click at [852, 385] on textarea "Placement 16/09 - matin + Pick-up 17/09 après-midi - placer dans l'allée de gar…" at bounding box center [774, 394] width 738 height 31
paste textarea "48472883"
click at [852, 384] on textarea "Placement 16/09 - matin + Pick-up 17/09 après-midi - placer dans l'allée de gar…" at bounding box center [774, 394] width 738 height 31
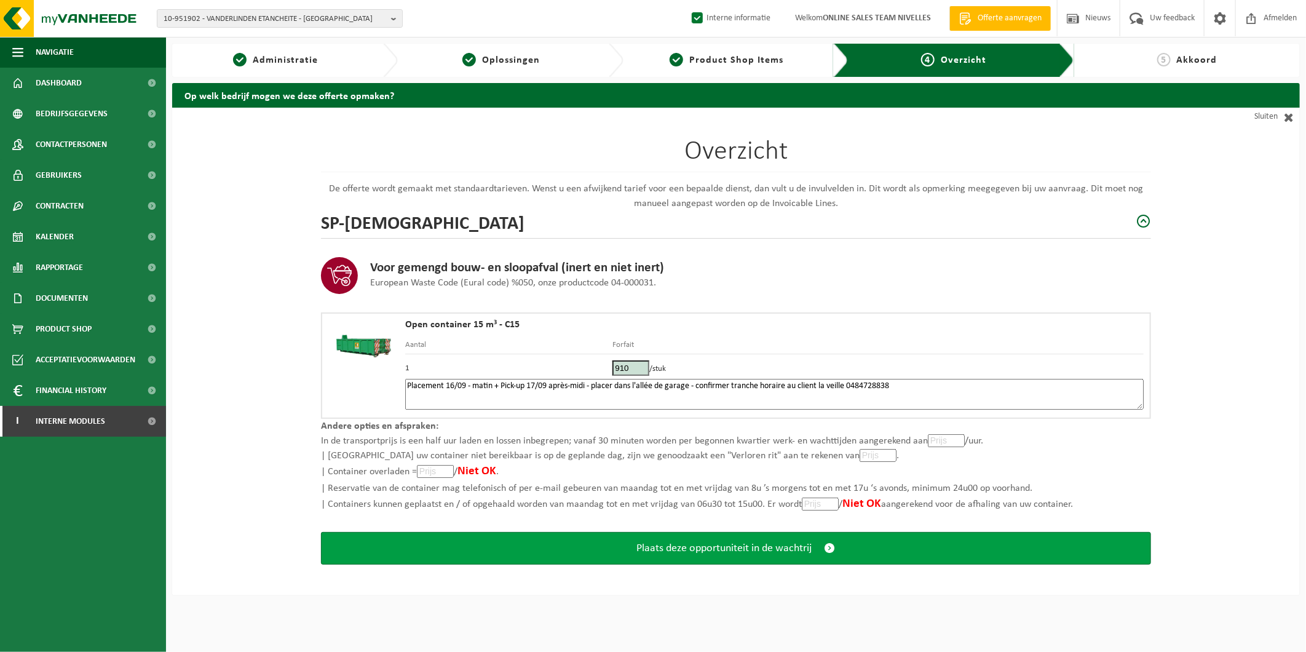
type textarea "Placement 16/09 - matin + Pick-up 17/09 après-midi - placer dans l'allée de gar…"
click at [803, 543] on span "Plaats deze opportuniteit in de wachtrij" at bounding box center [724, 548] width 175 height 13
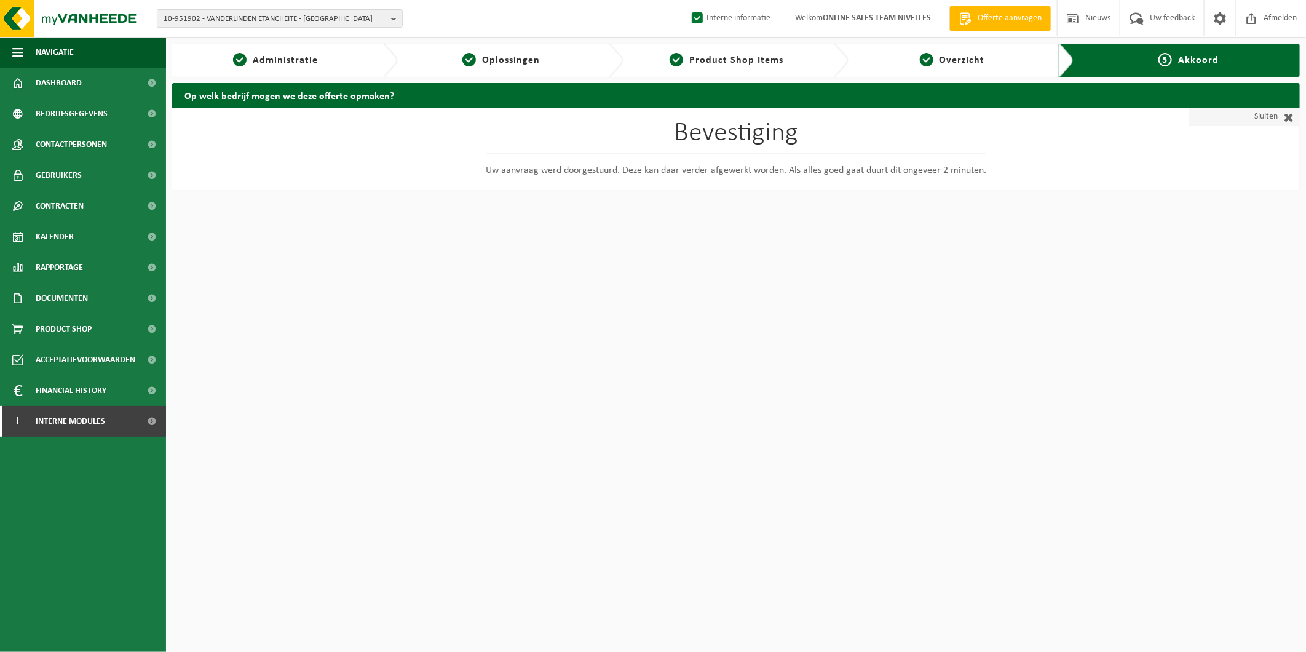
click at [1258, 112] on link "Sluiten" at bounding box center [1244, 117] width 111 height 18
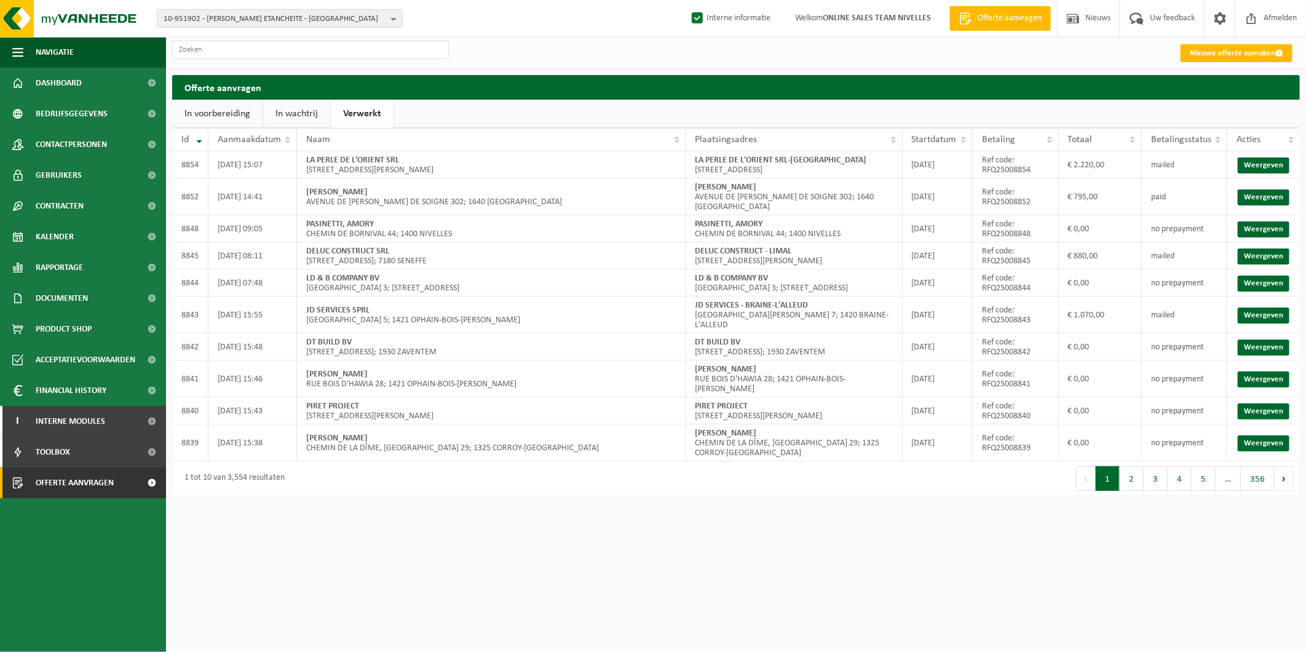
click at [296, 109] on link "In wachtrij" at bounding box center [296, 114] width 67 height 28
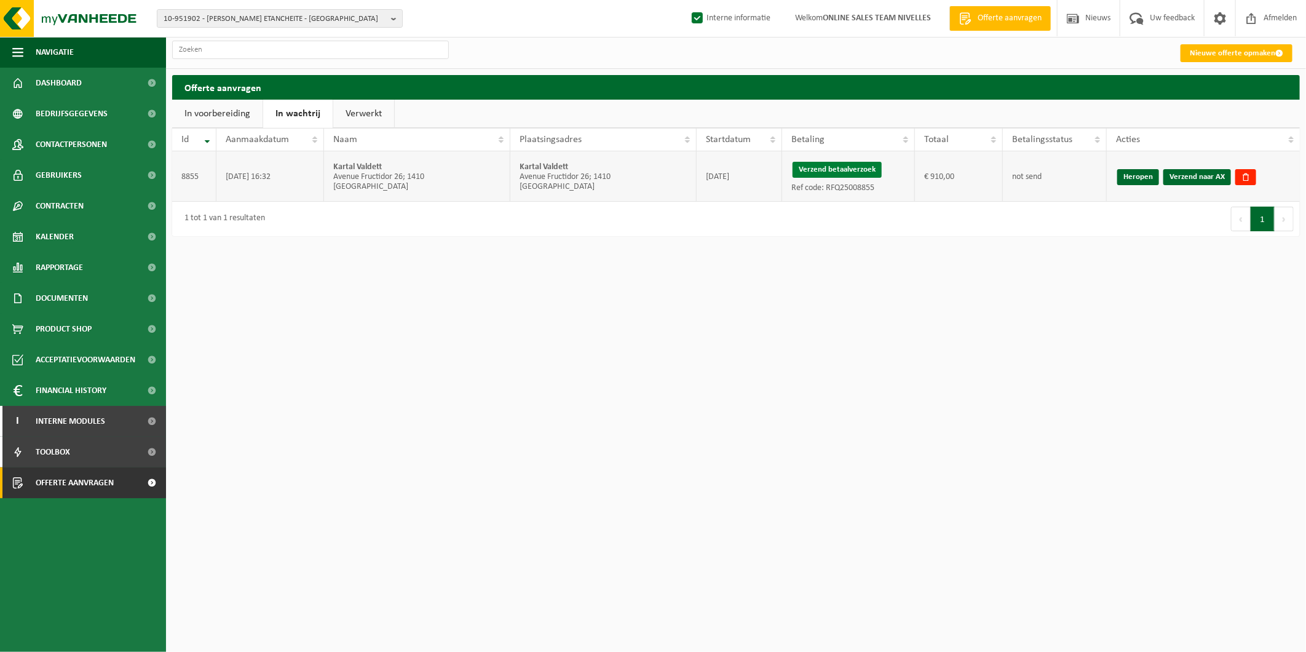
click at [861, 163] on button "Verzend betaalverzoek" at bounding box center [836, 170] width 89 height 16
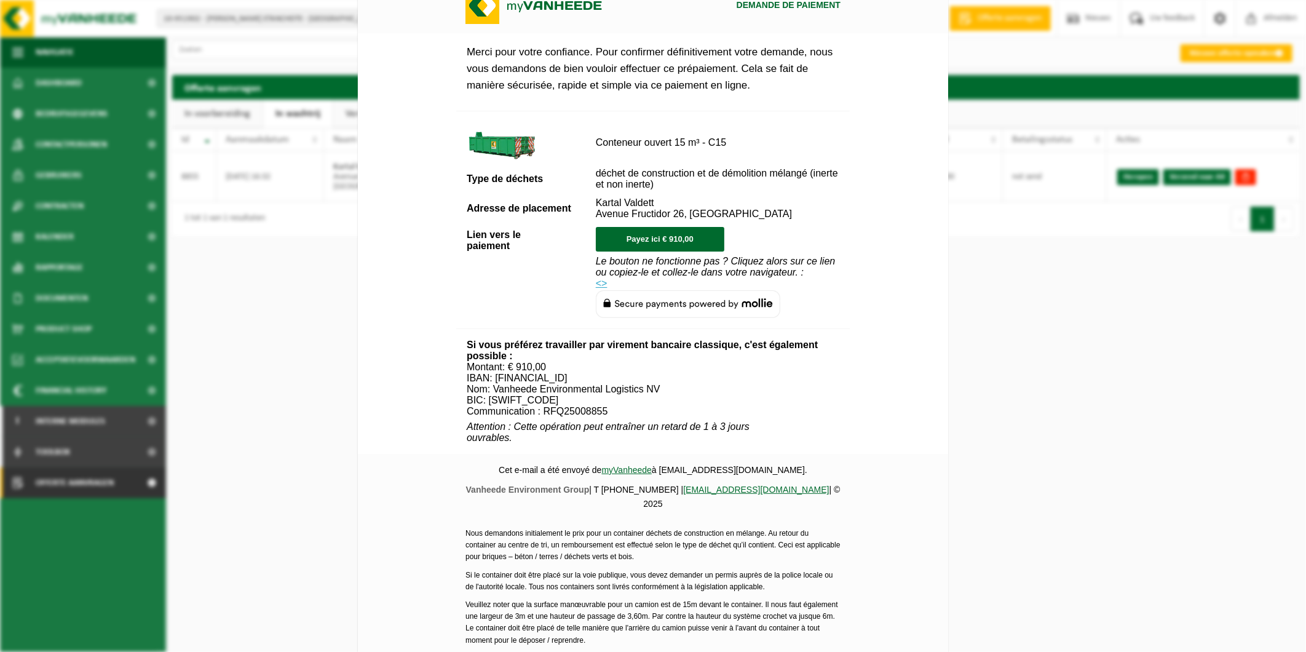
scroll to position [341, 0]
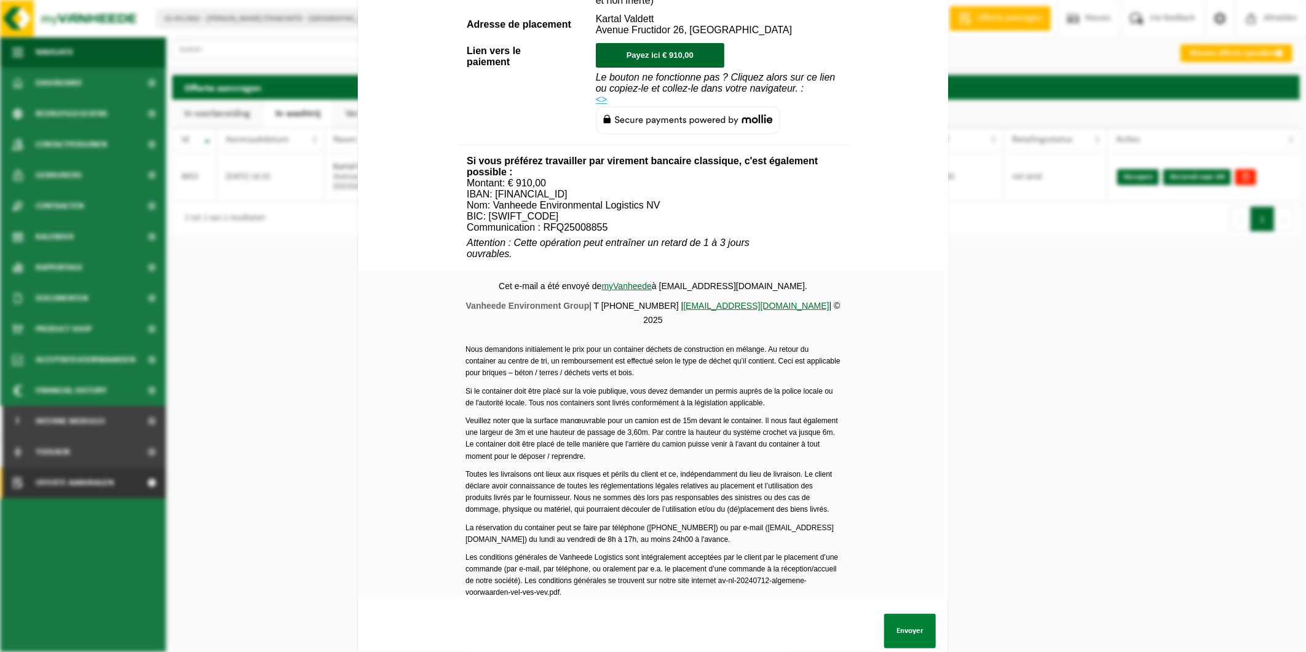
click at [891, 628] on button "Envoyer" at bounding box center [910, 630] width 52 height 34
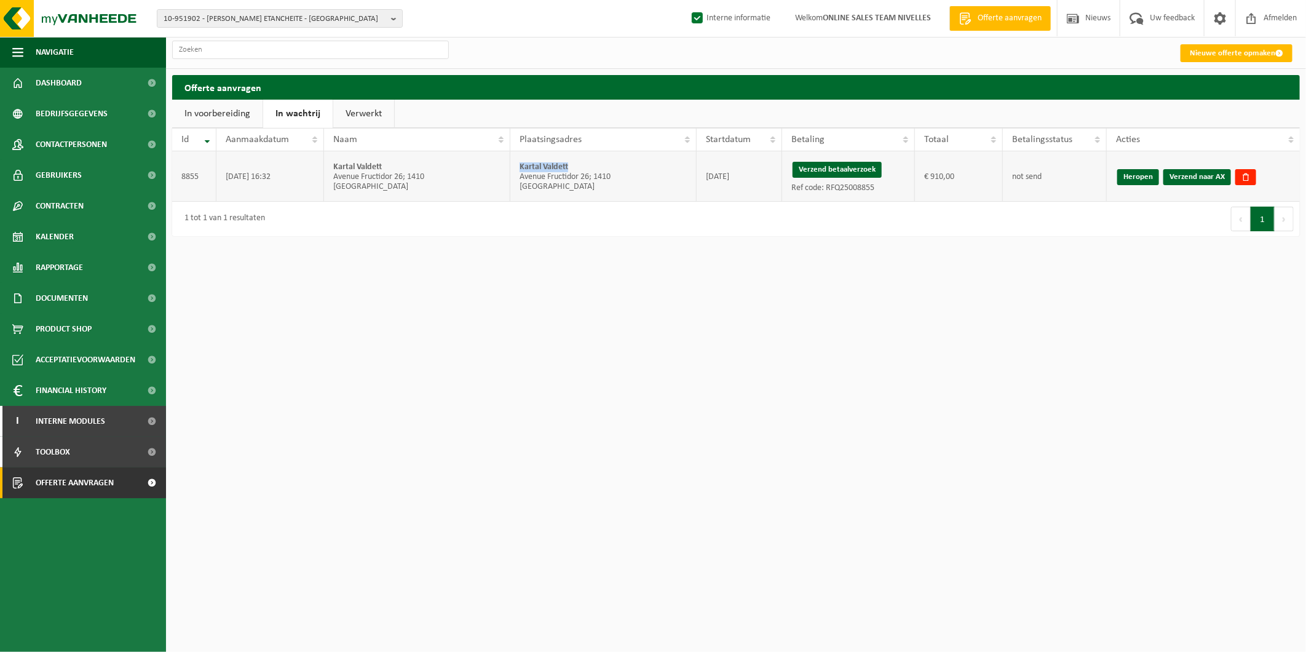
drag, startPoint x: 510, startPoint y: 174, endPoint x: 519, endPoint y: 168, distance: 11.1
click at [519, 168] on td "Kartal Valdett Avenue Fructidor 26; 1410 WATERLOO" at bounding box center [603, 176] width 186 height 50
copy strong "Kartal Valdett"
click at [1189, 175] on link "Verzend naar AX" at bounding box center [1197, 177] width 68 height 16
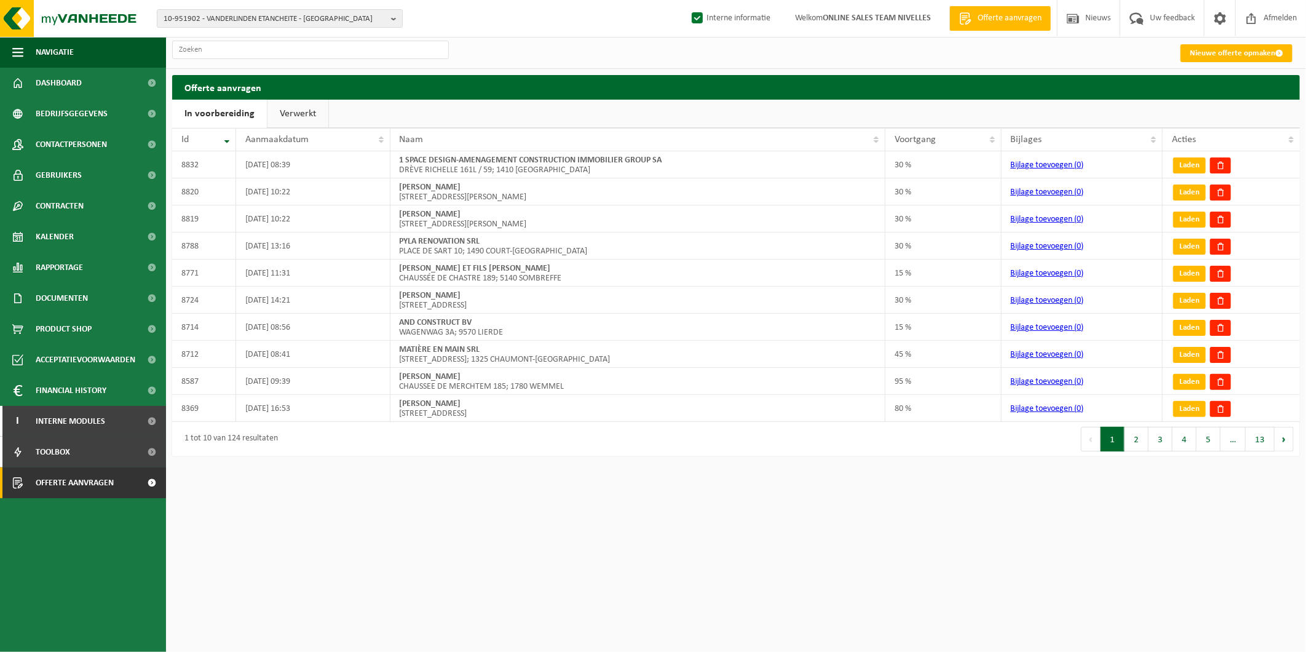
click at [303, 114] on link "Verwerkt" at bounding box center [297, 114] width 61 height 28
